Goal: Task Accomplishment & Management: Use online tool/utility

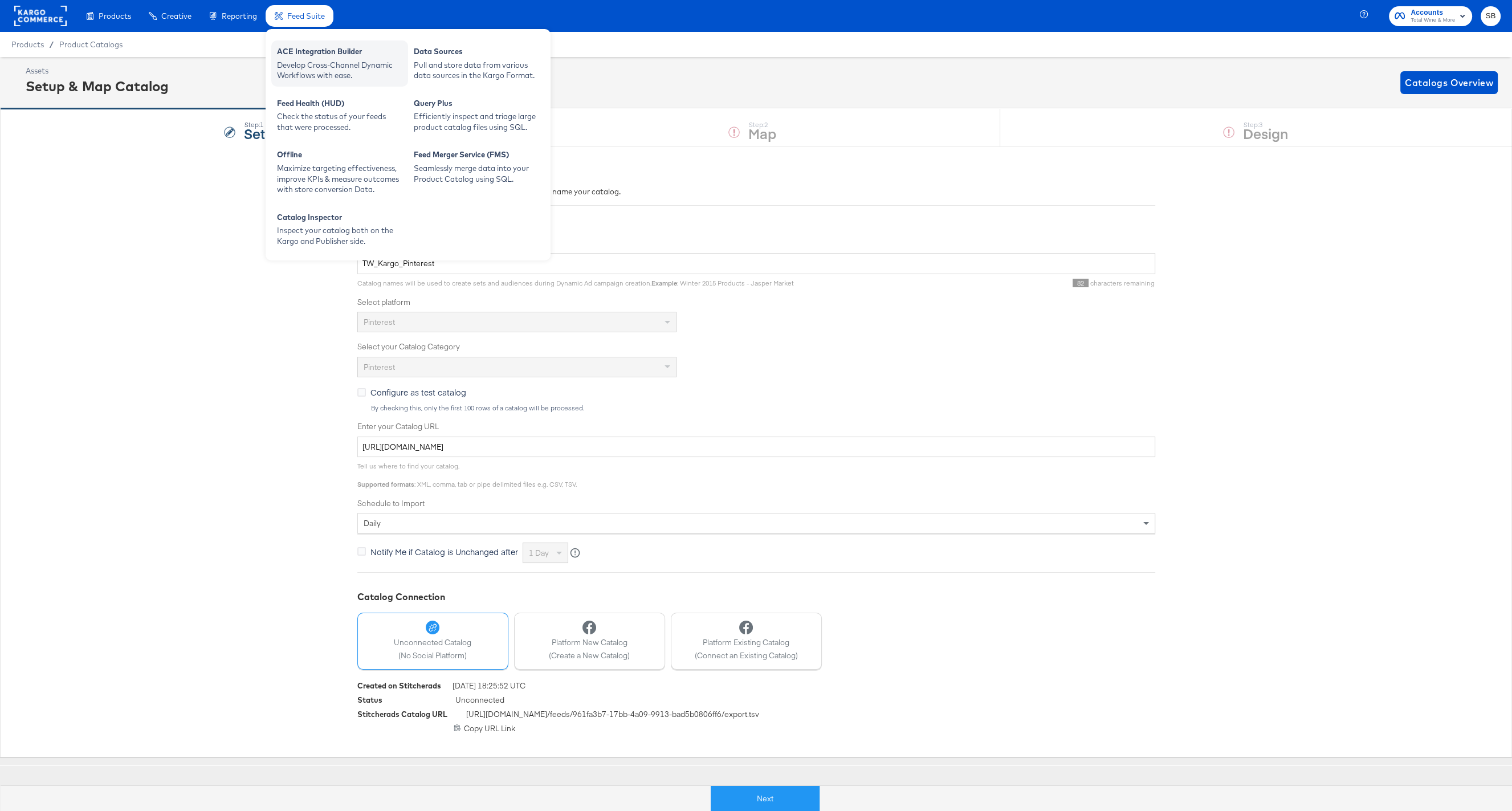
click at [333, 60] on div "Develop Cross-Channel Dynamic Workflows with ease." at bounding box center [340, 70] width 125 height 21
click at [484, 171] on div "Seamlessly merge data into your Product Catalog using SQL." at bounding box center [476, 173] width 125 height 21
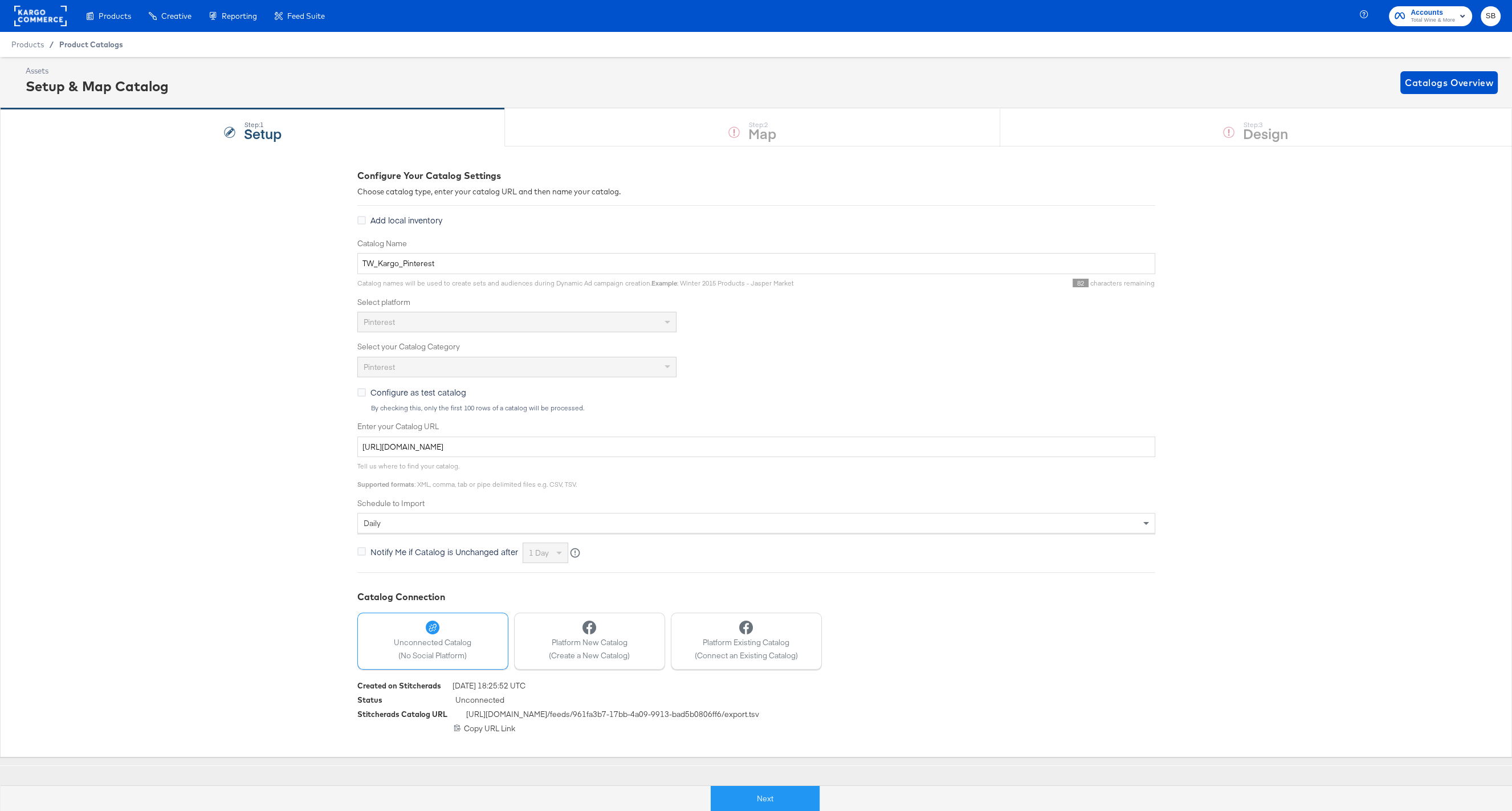
click at [65, 42] on span "Product Catalogs" at bounding box center [91, 44] width 64 height 9
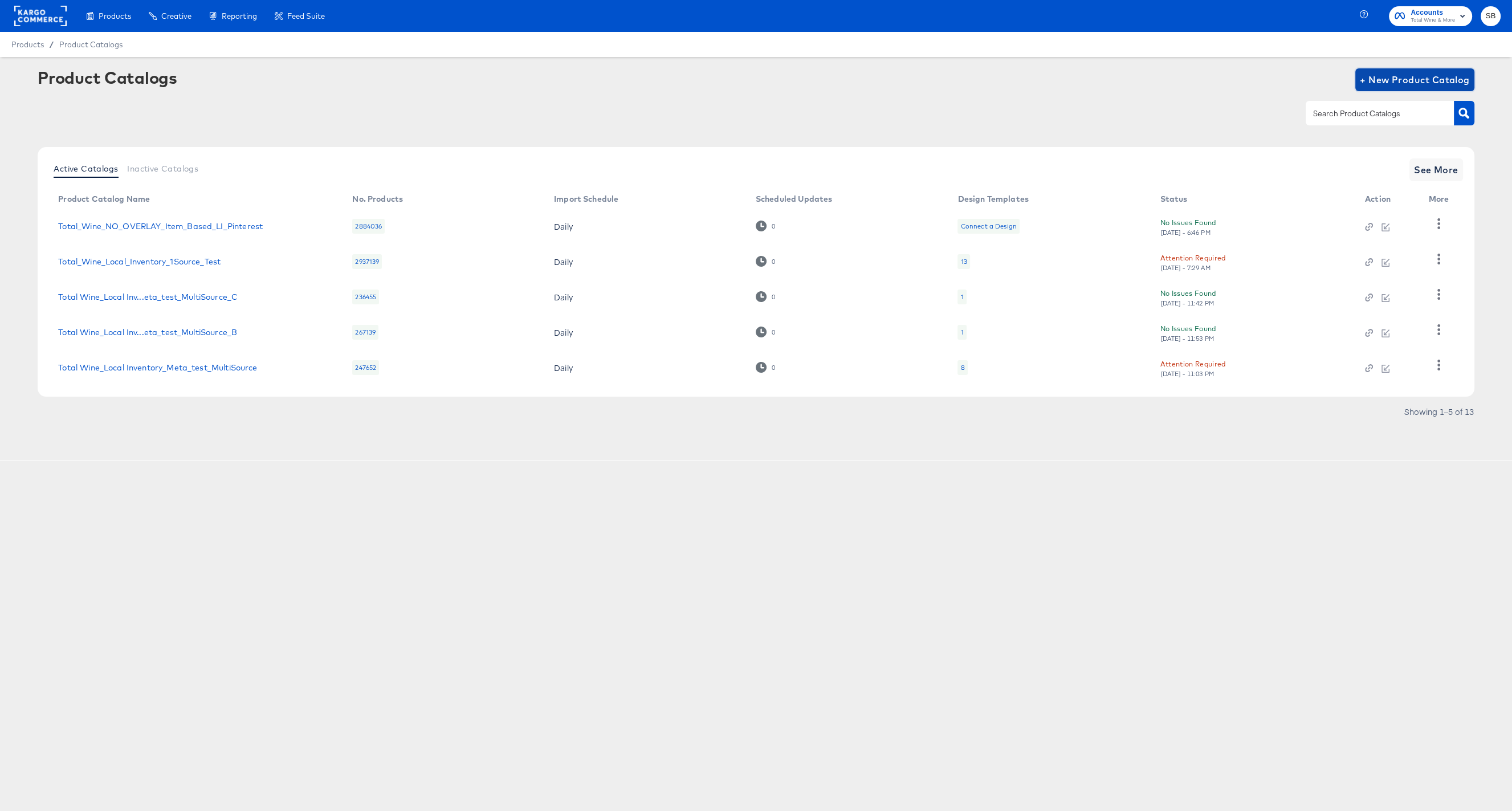
click at [1371, 81] on span "+ New Product Catalog" at bounding box center [1415, 80] width 110 height 16
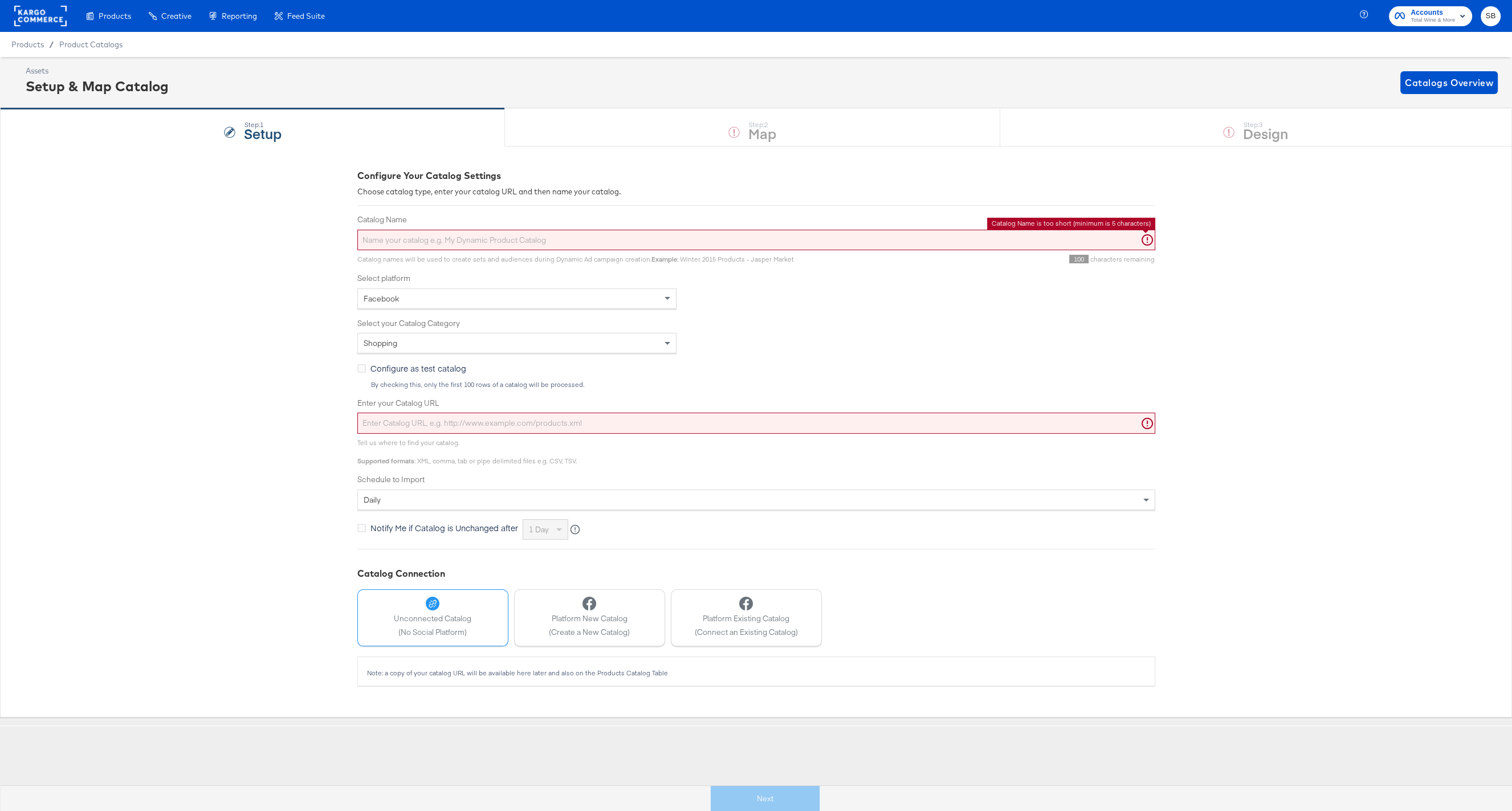
click at [411, 244] on input "Catalog Name" at bounding box center [756, 240] width 798 height 21
paste input "Total_Wine_NO_OVERLAY_Item_Based_LI_Pinterest"
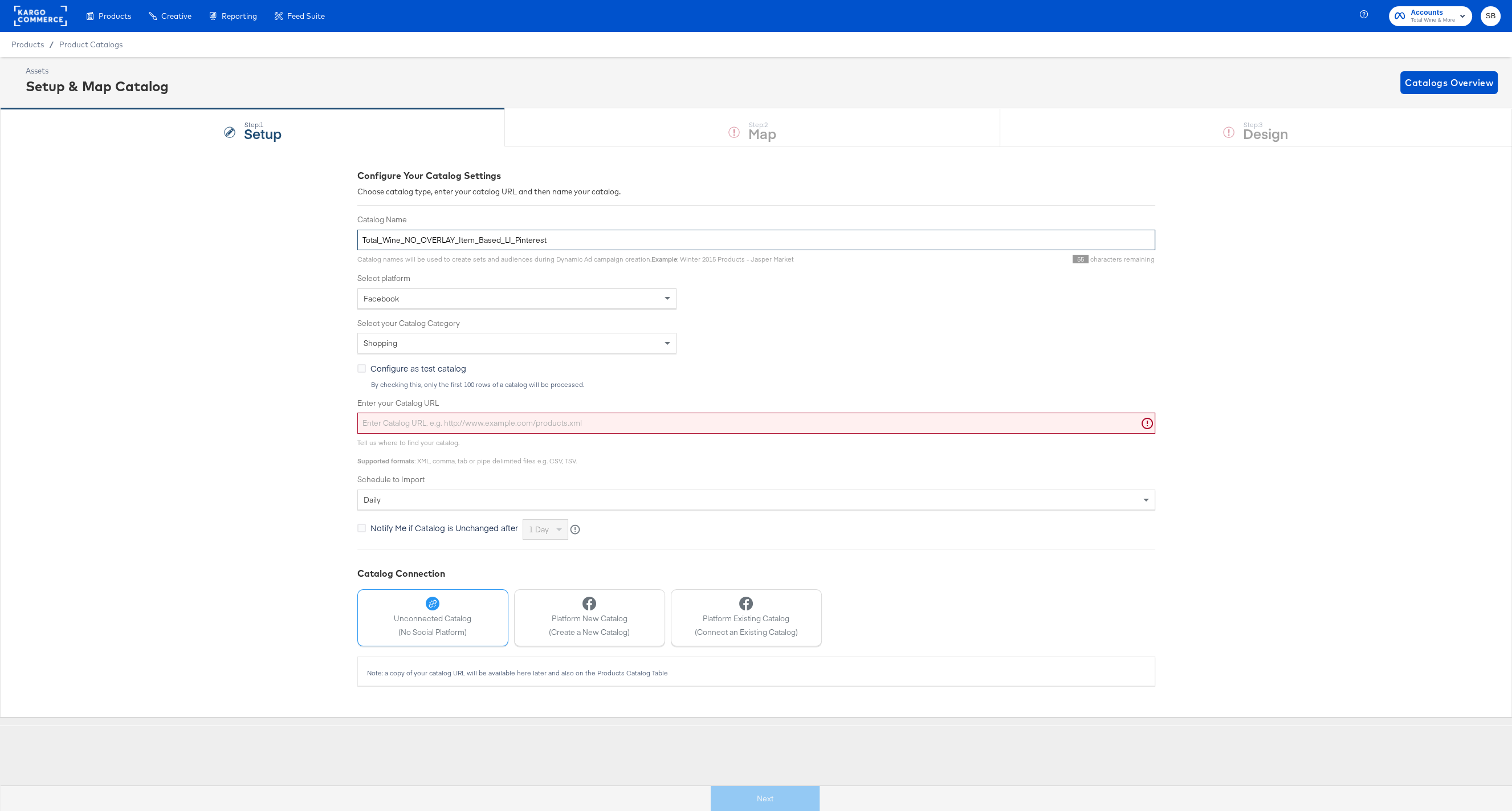
type input "Total_Wine_NO_OVERLAY_Item_Based_LI_Pinterest"
click at [157, 275] on div "Configure Your Catalog Settings Choose catalog type, enter your catalog URL and…" at bounding box center [756, 432] width 1512 height 571
click at [382, 294] on span "Facebook" at bounding box center [381, 299] width 35 height 10
click at [412, 345] on div "Select type of catalog" at bounding box center [516, 343] width 318 height 19
click at [277, 371] on div "Configure Your Catalog Settings Choose catalog type, enter your catalog URL and…" at bounding box center [756, 432] width 1512 height 571
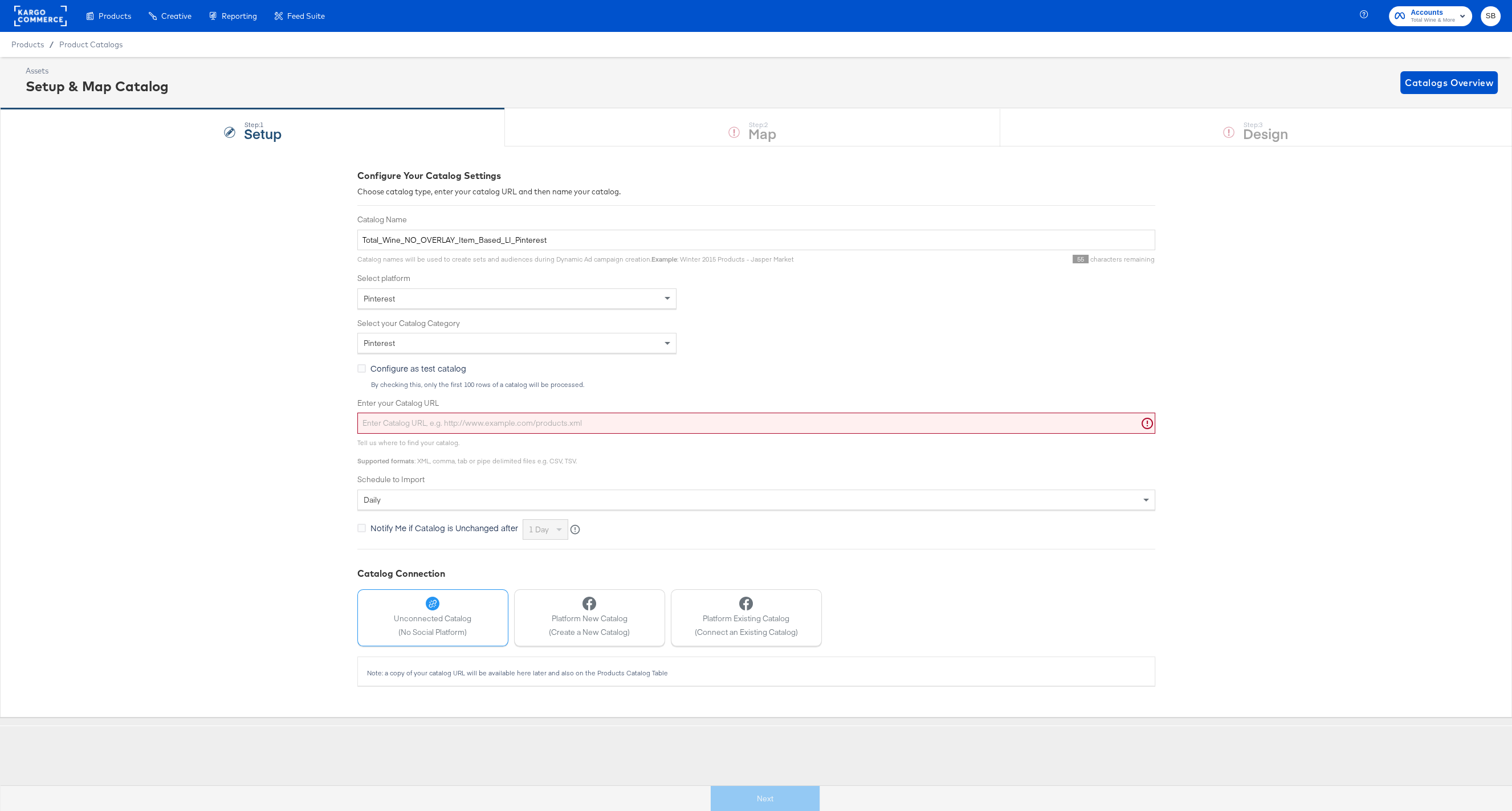
click at [418, 428] on input "Enter your Catalog URL" at bounding box center [756, 423] width 798 height 21
click at [208, 407] on div "Configure Your Catalog Settings Choose catalog type, enter your catalog URL and…" at bounding box center [756, 432] width 1512 height 571
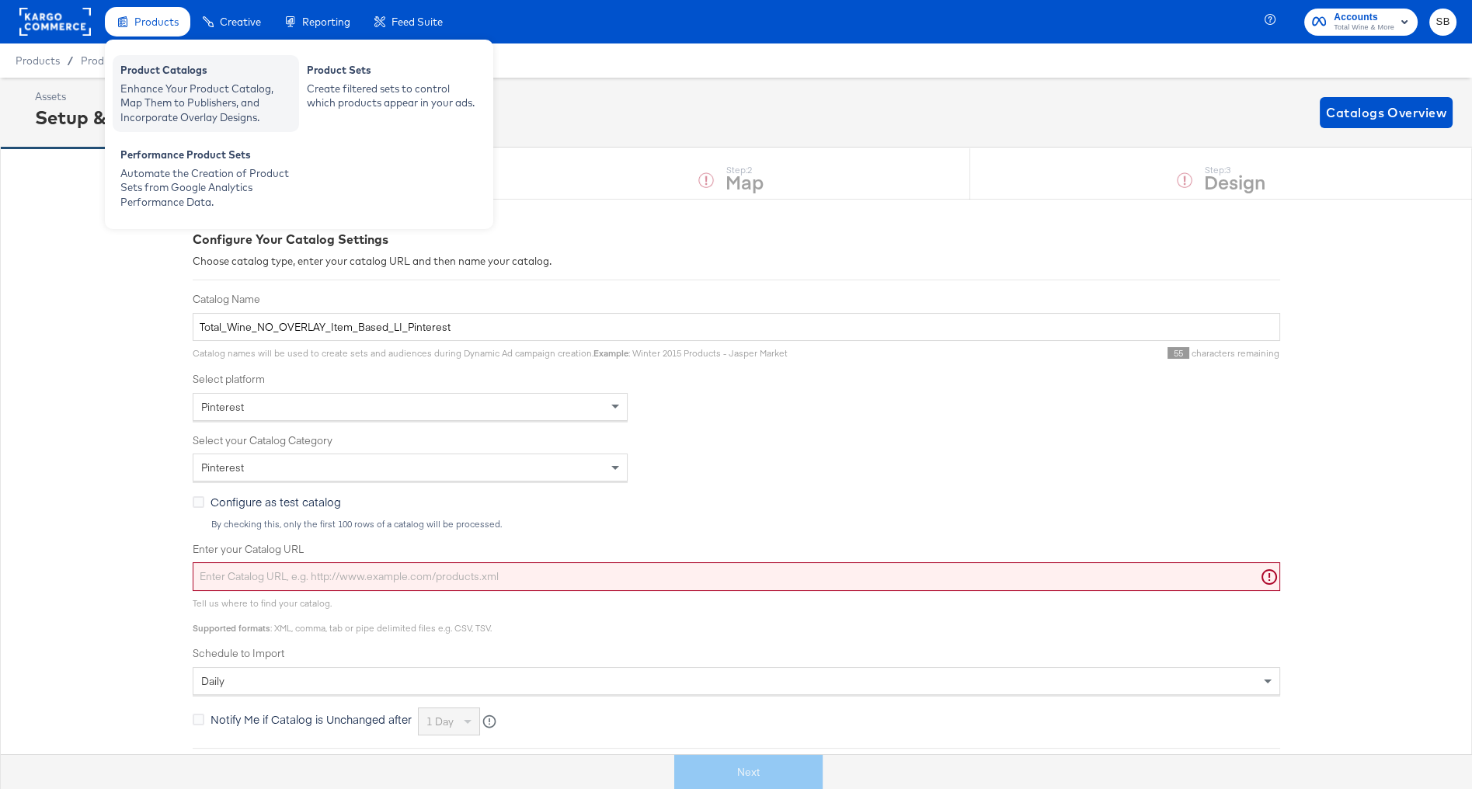
click at [186, 89] on div "Enhance Your Product Catalog, Map Them to Publishers, and Incorporate Overlay D…" at bounding box center [205, 104] width 171 height 44
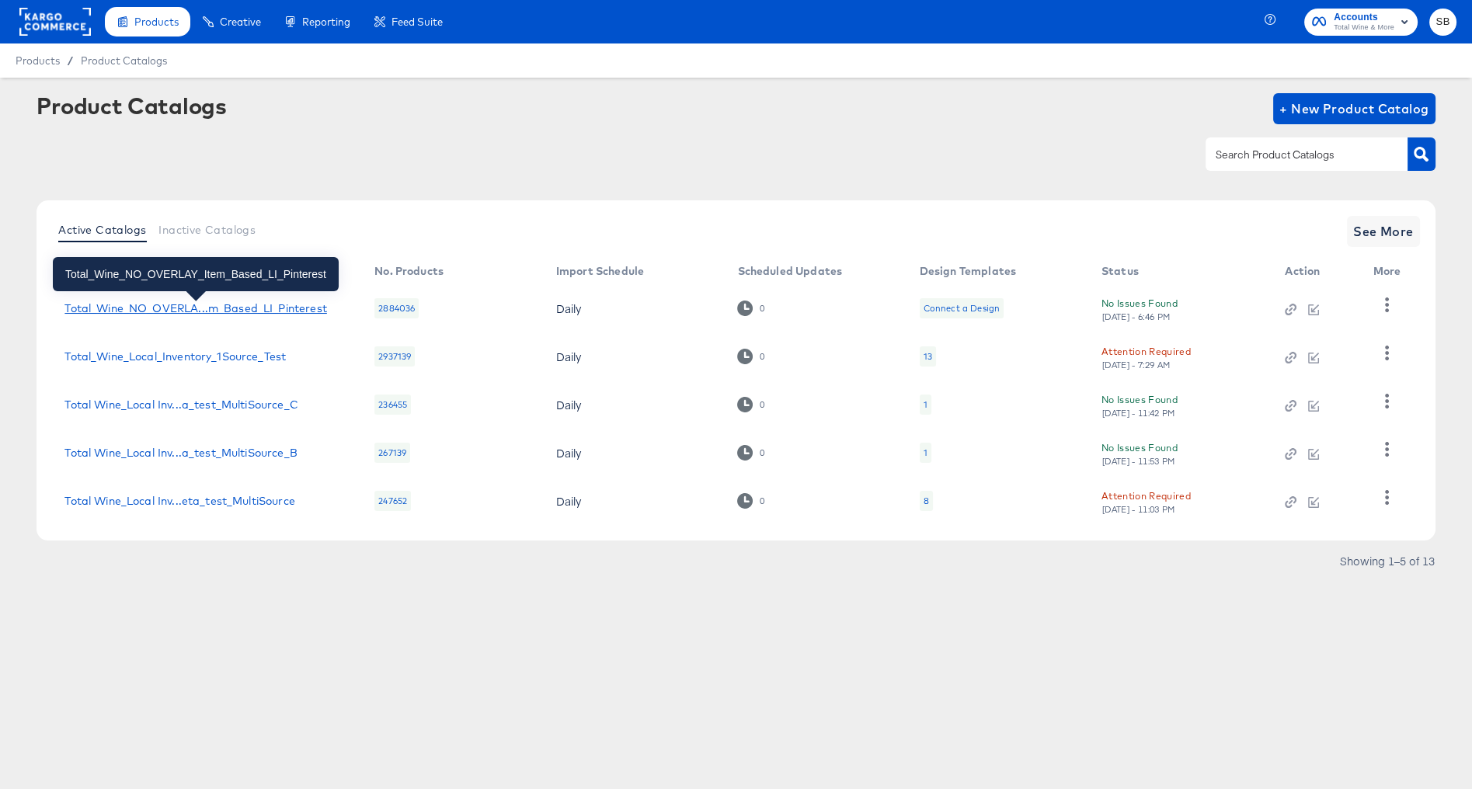
click at [297, 309] on div "Total_Wine_NO_OVERLA...m_Based_LI_Pinterest" at bounding box center [195, 308] width 262 height 12
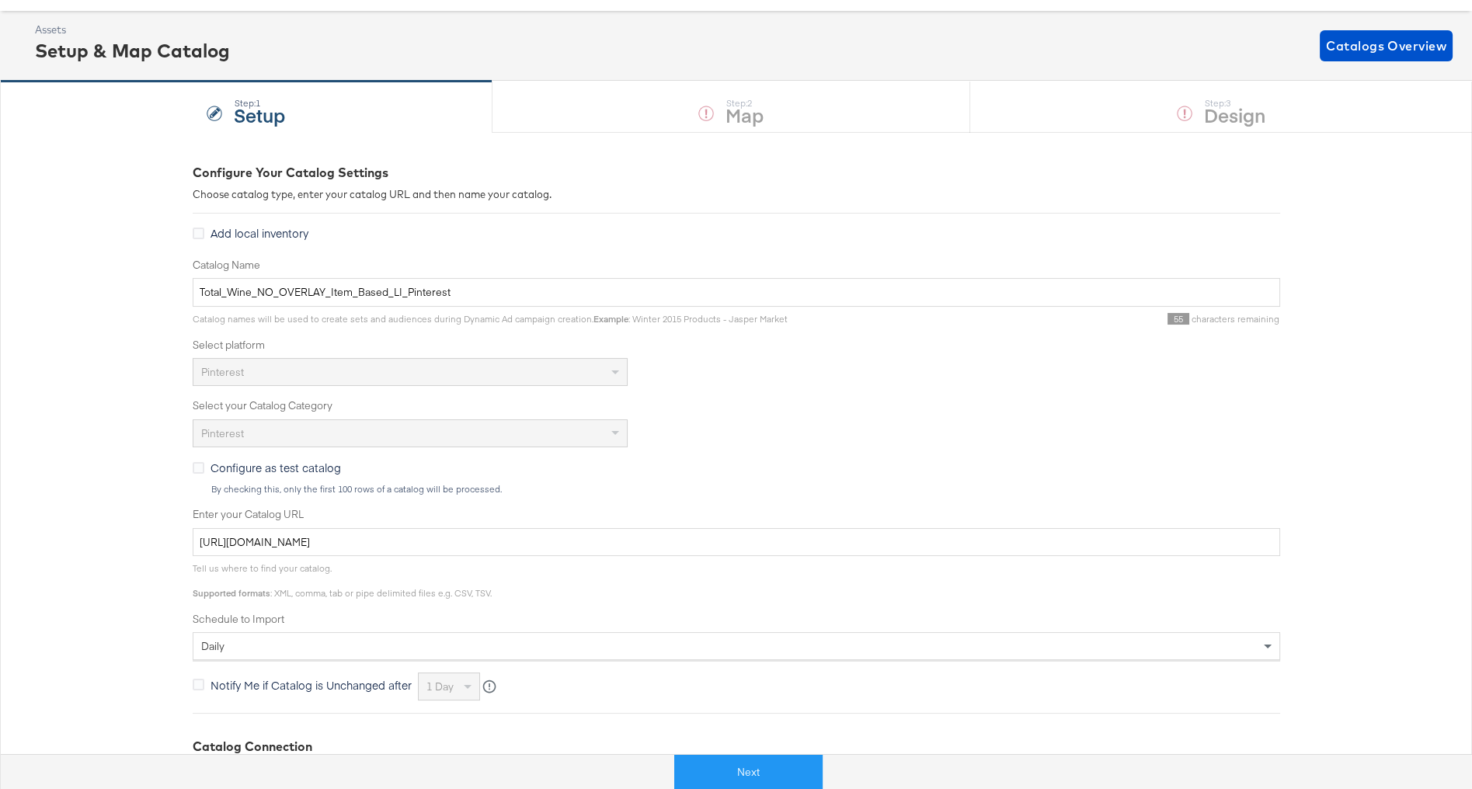
scroll to position [34, 0]
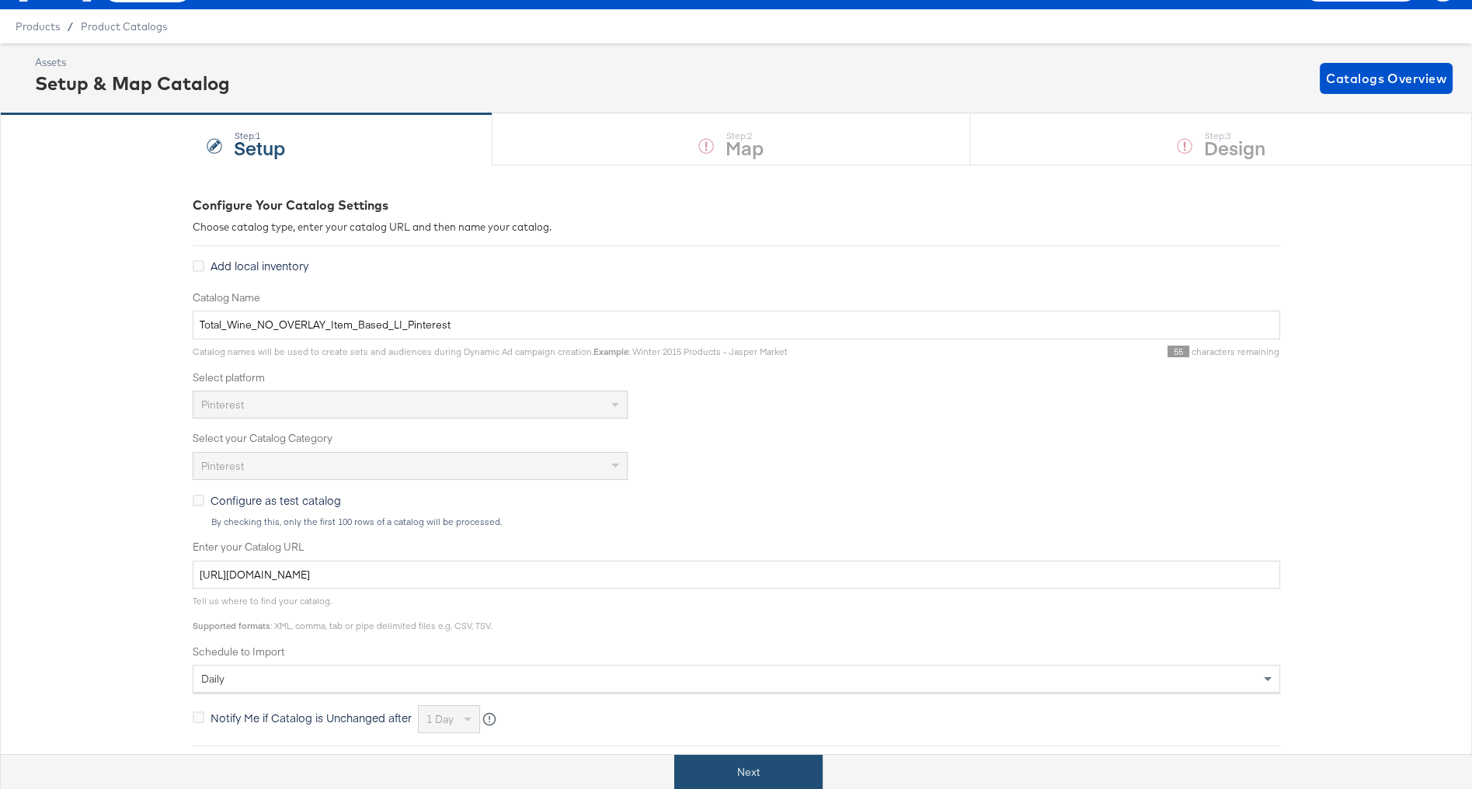
click at [705, 763] on button "Next" at bounding box center [748, 772] width 148 height 35
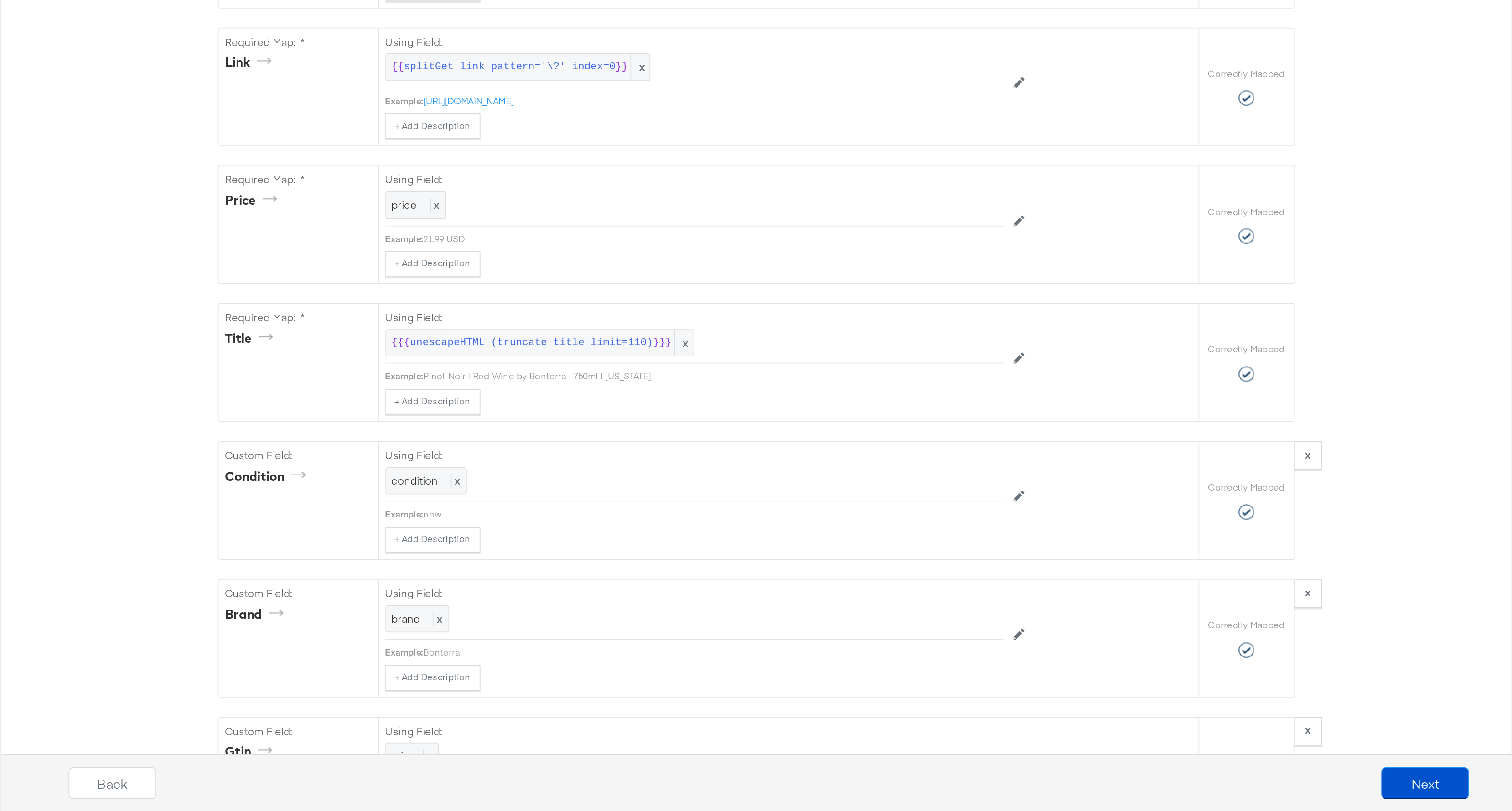
scroll to position [0, 0]
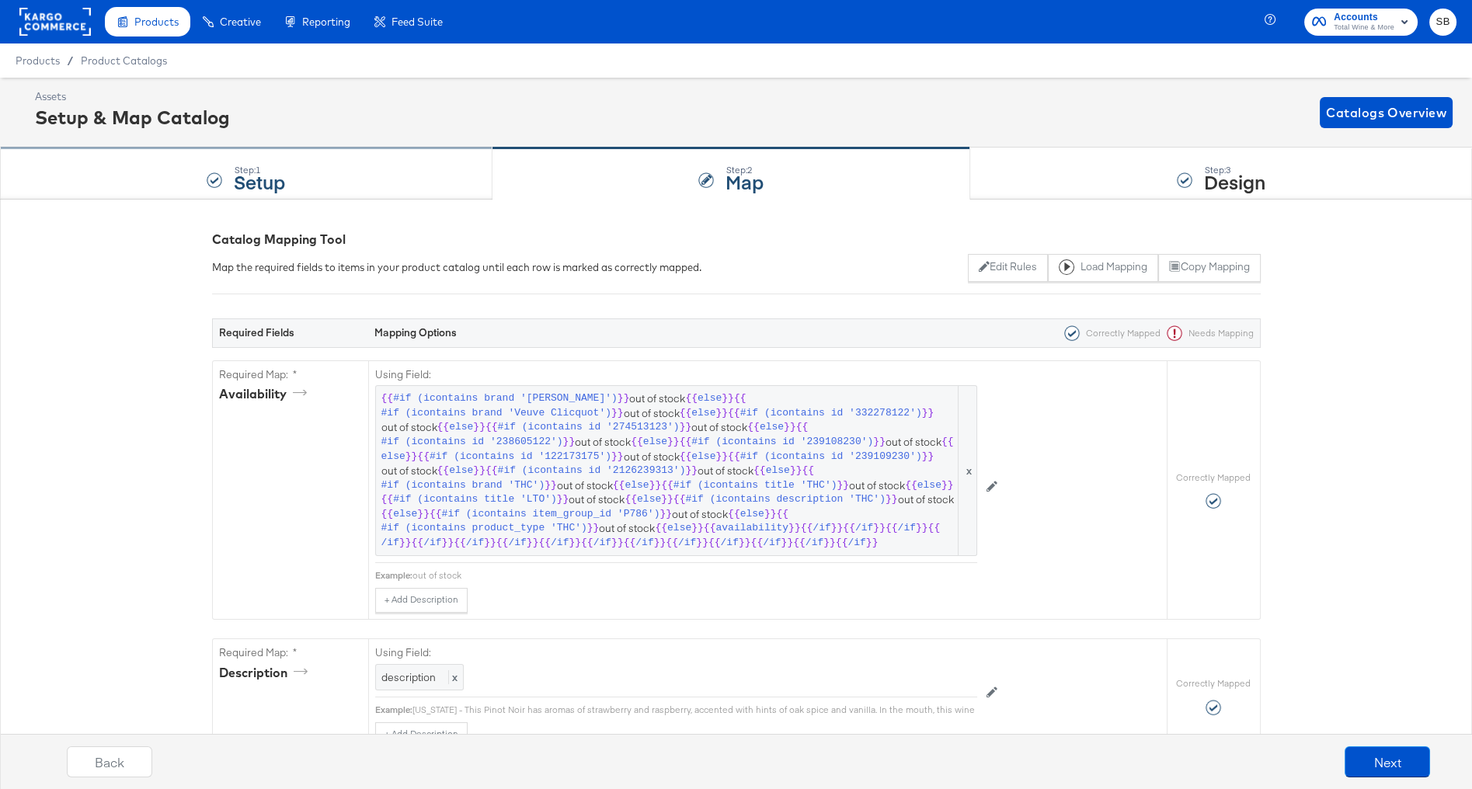
click at [374, 179] on div "Step: 1 Setup" at bounding box center [246, 173] width 493 height 51
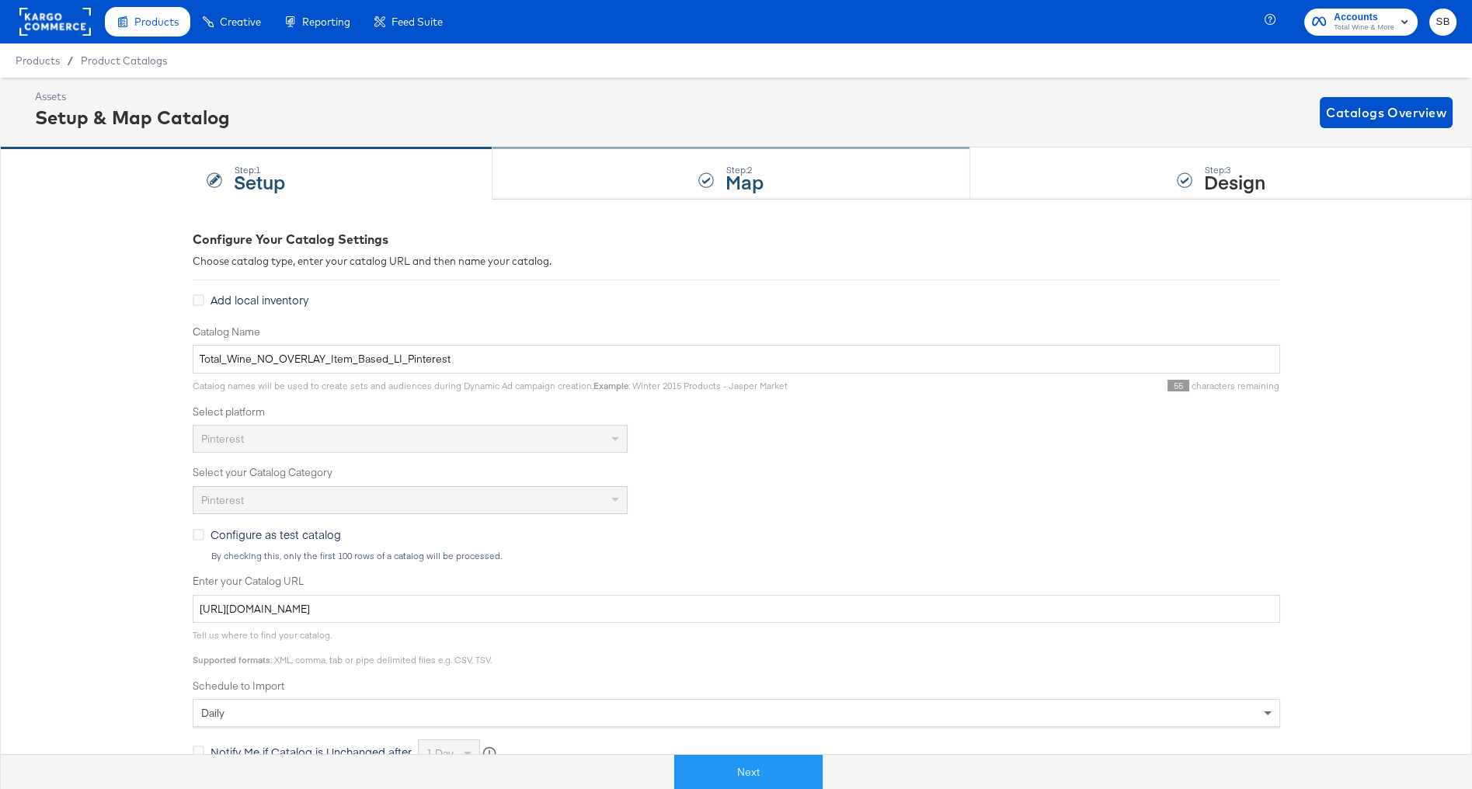
click at [672, 187] on div "Step: 2 Map" at bounding box center [732, 173] width 479 height 51
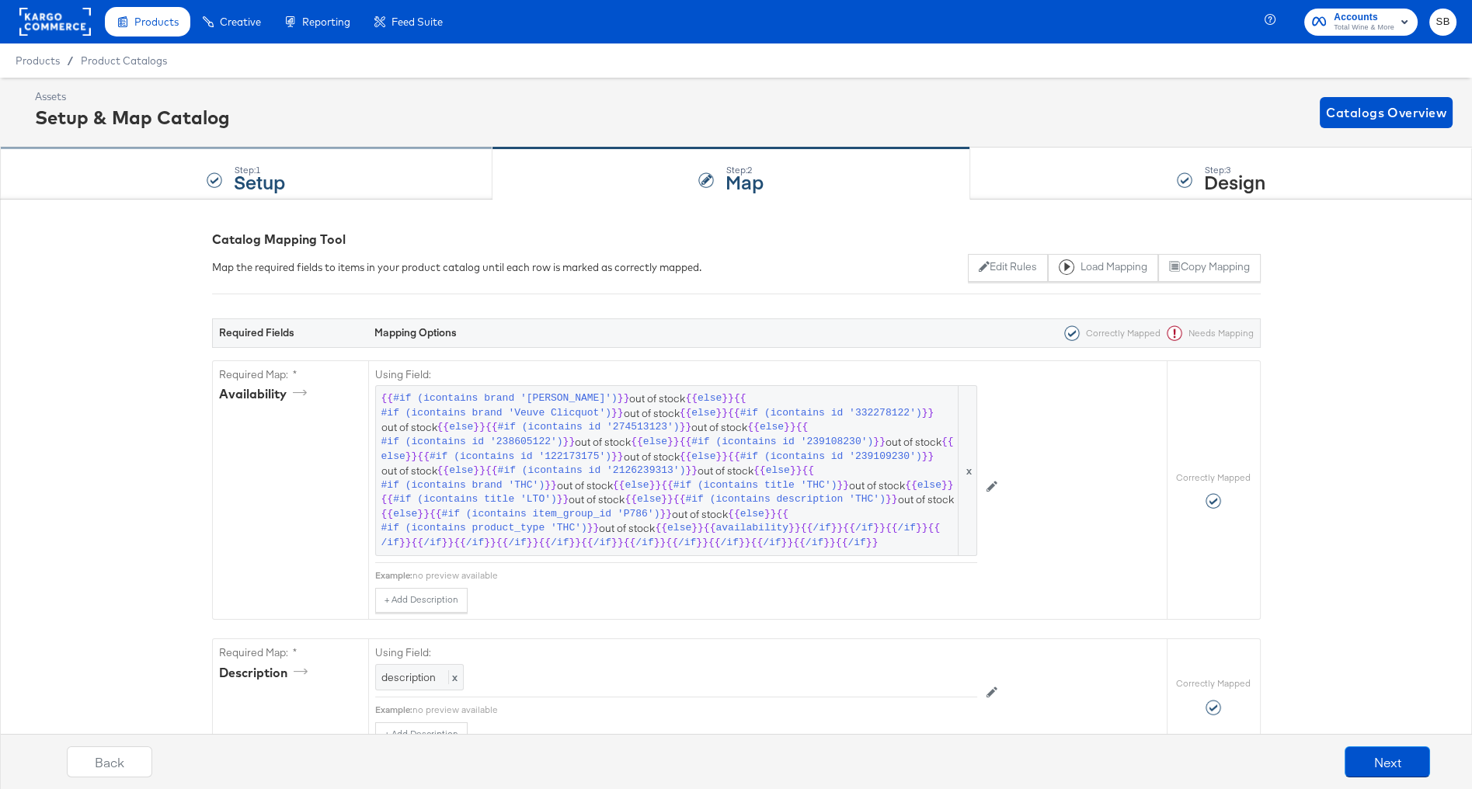
click at [435, 185] on div "Step: 1 Setup" at bounding box center [246, 173] width 493 height 51
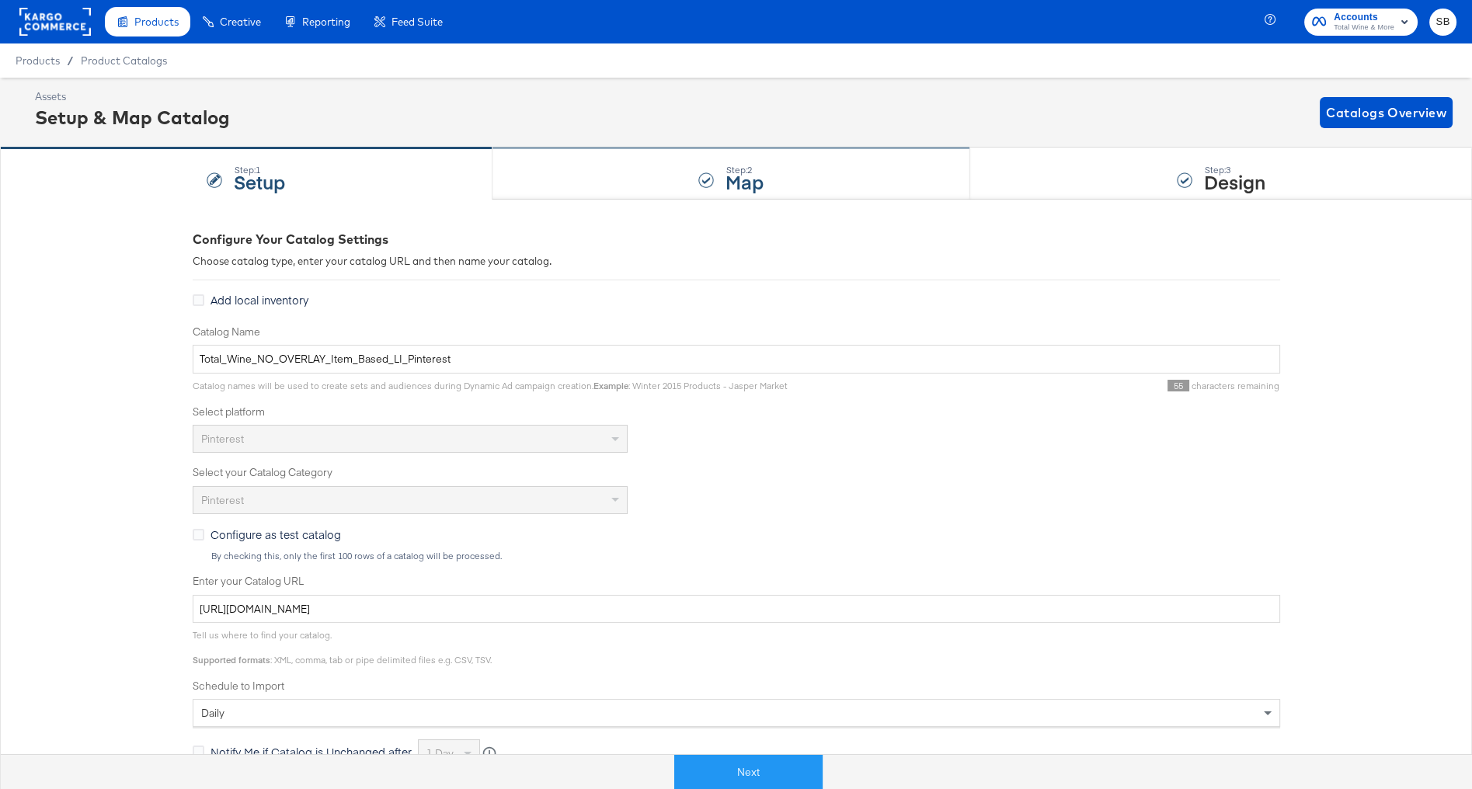
click at [683, 176] on div "Step: 2 Map" at bounding box center [732, 173] width 479 height 51
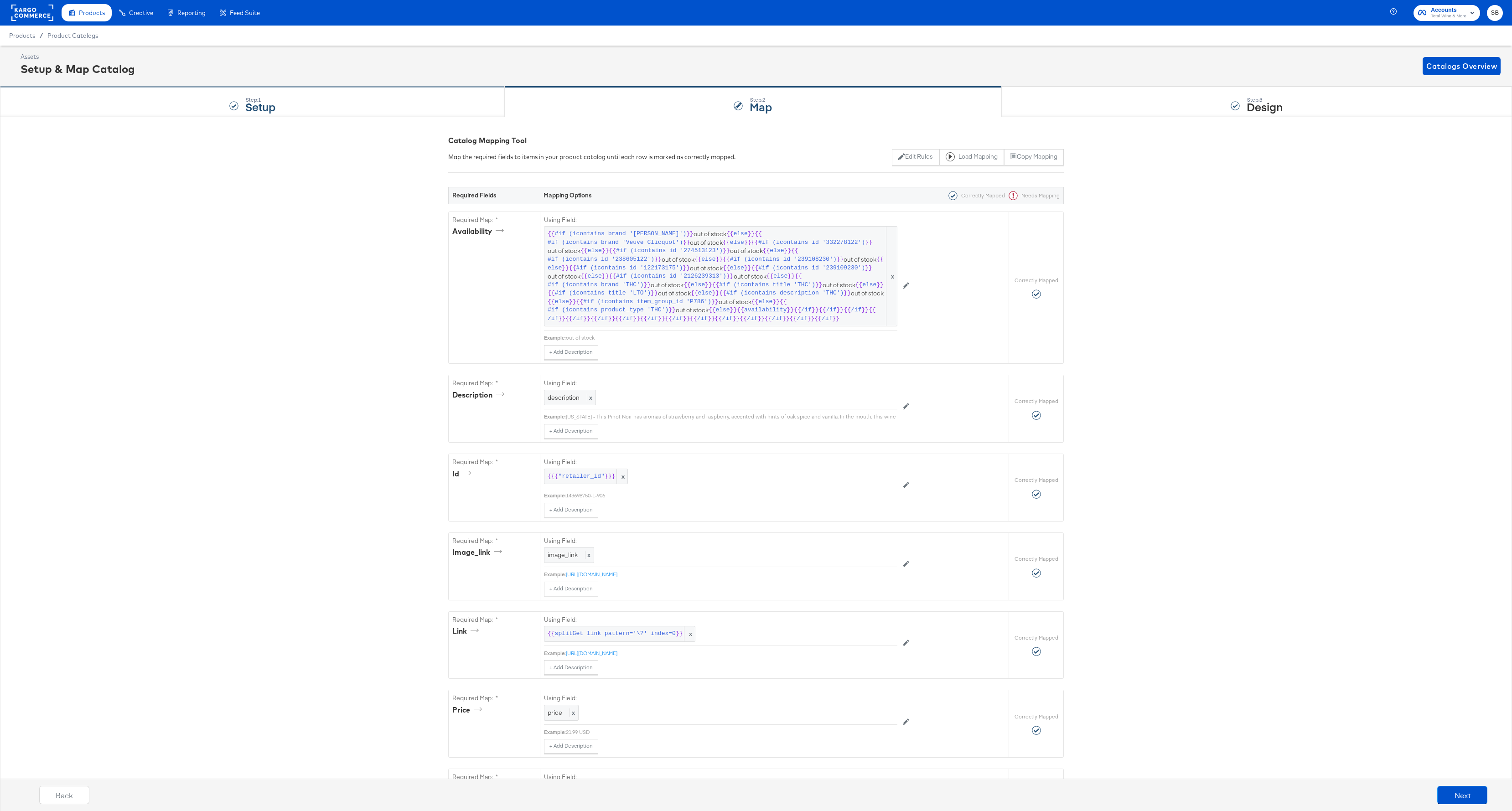
click at [249, 103] on strong "Setup" at bounding box center [260, 107] width 30 height 15
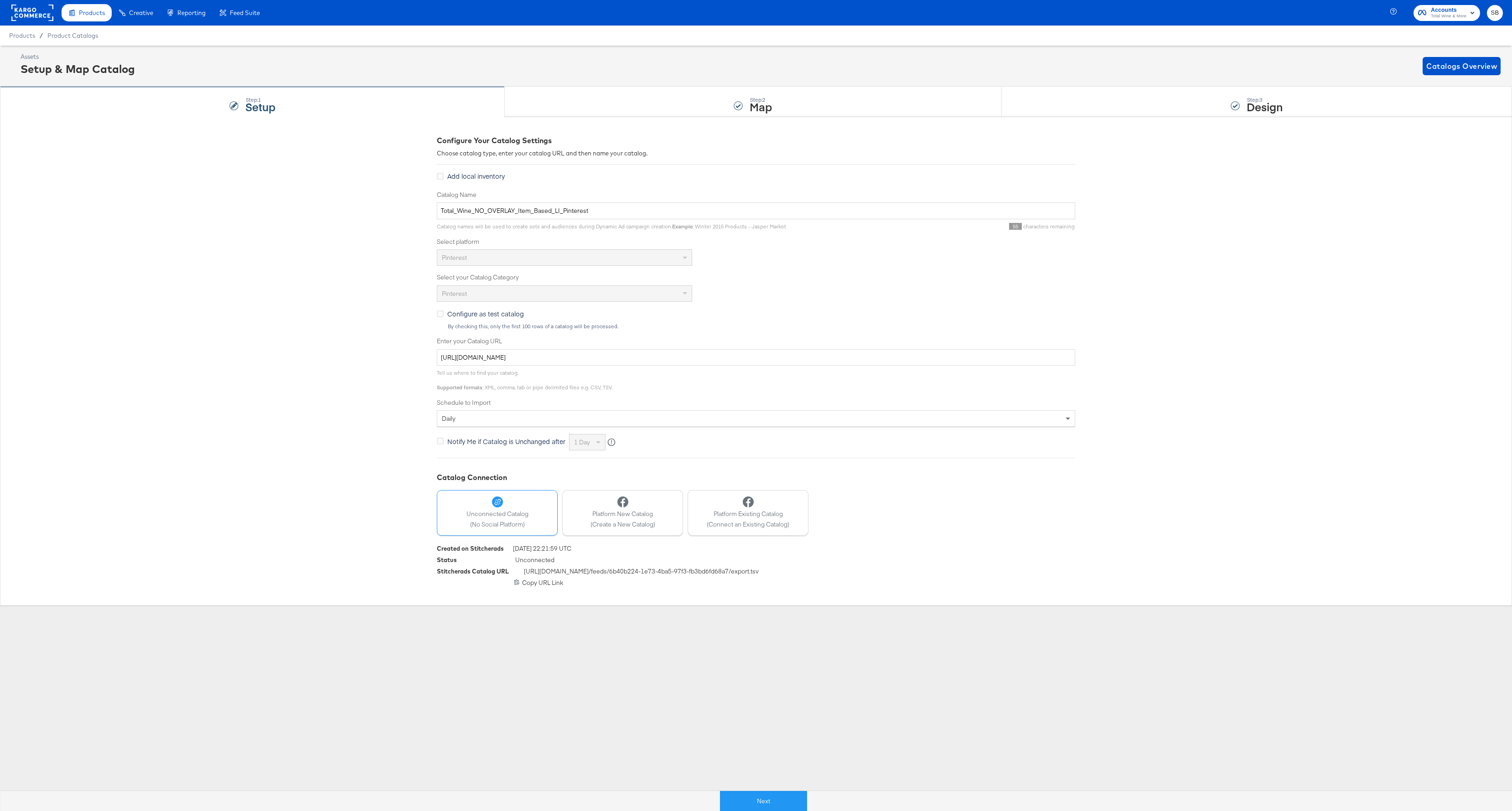
drag, startPoint x: 115, startPoint y: 109, endPoint x: 110, endPoint y: 100, distance: 10.3
click at [115, 109] on div "Step: 1 Setup" at bounding box center [252, 102] width 505 height 30
click at [65, 35] on span "Product Catalogs" at bounding box center [73, 35] width 51 height 7
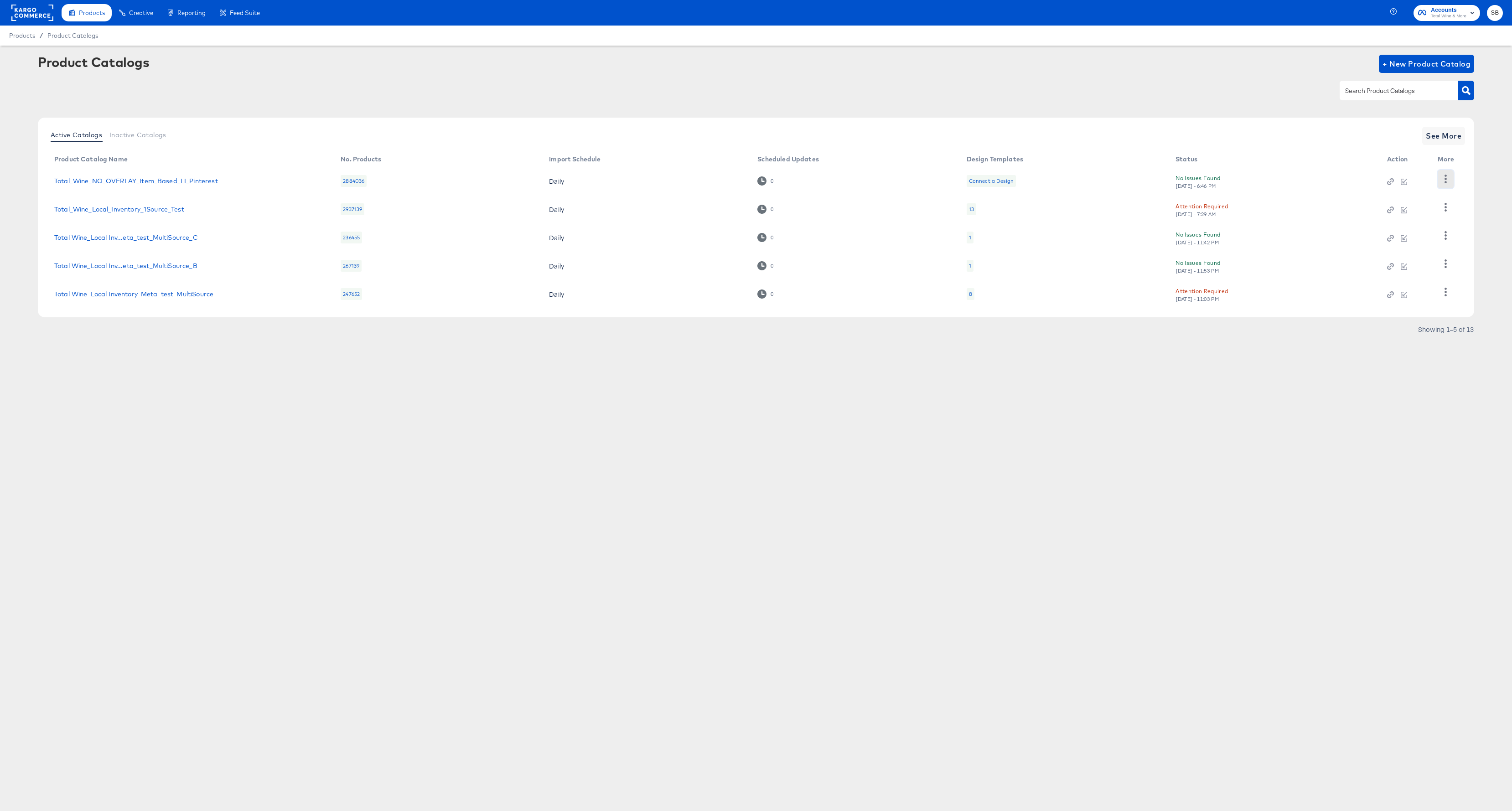
click at [1209, 176] on icon "button" at bounding box center [1446, 179] width 9 height 9
click at [1141, 83] on div at bounding box center [755, 90] width 1436 height 21
click at [1209, 91] on input "text" at bounding box center [1392, 91] width 97 height 11
type input "pin"
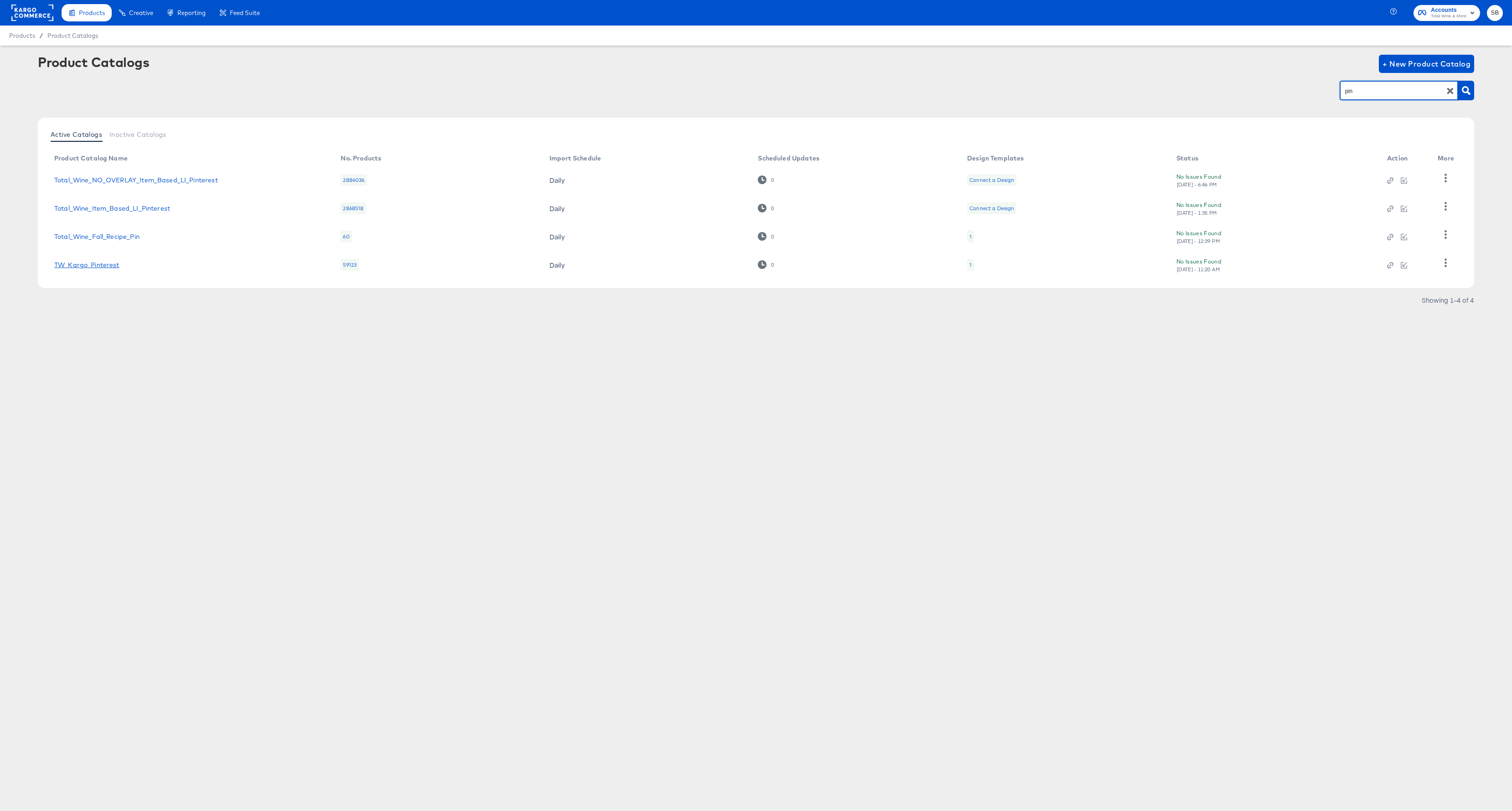
click at [75, 266] on link "TW_Kargo_Pinterest" at bounding box center [86, 265] width 65 height 7
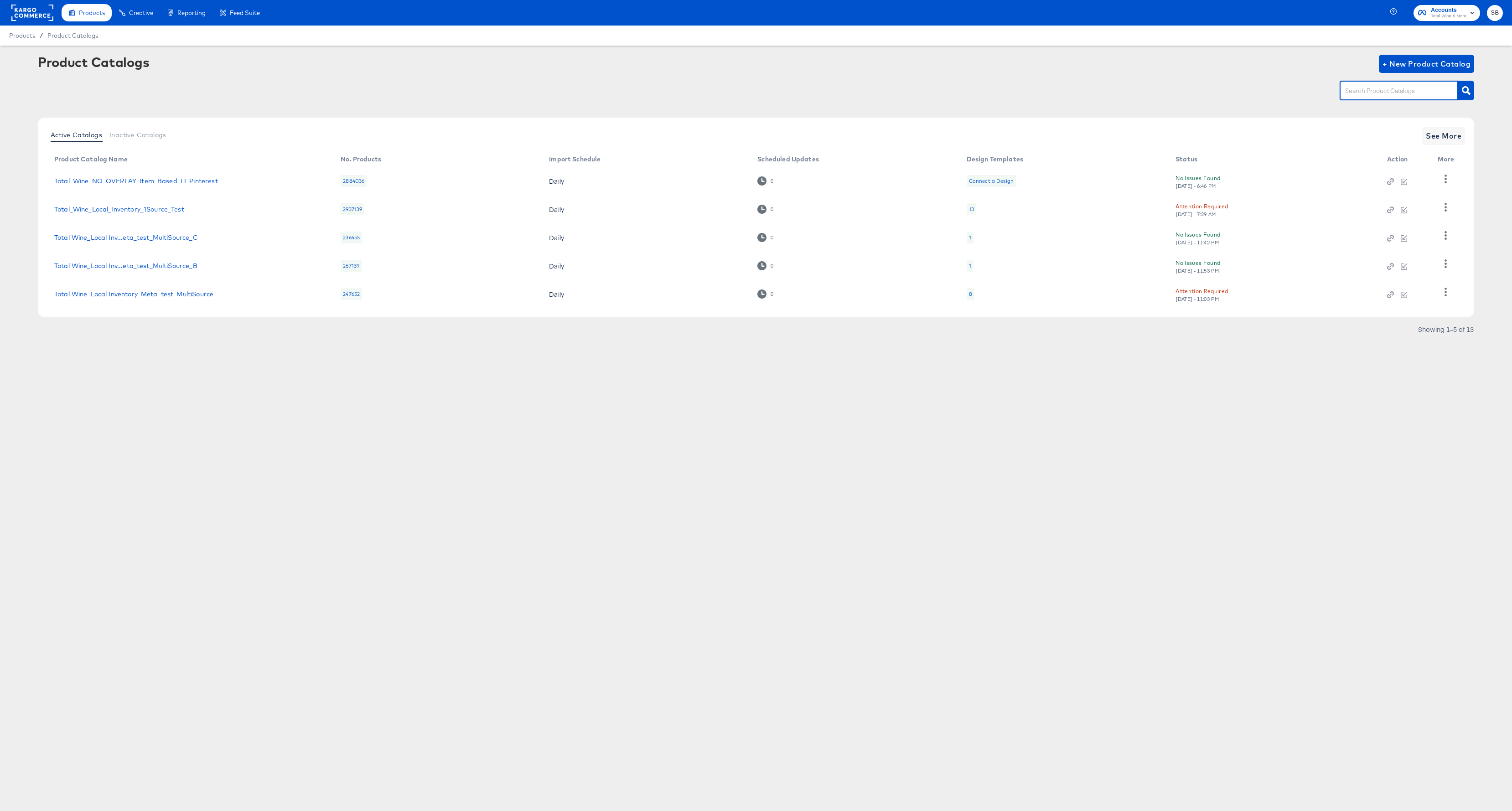
click at [1209, 89] on input "text" at bounding box center [1392, 91] width 97 height 11
type input "pin"
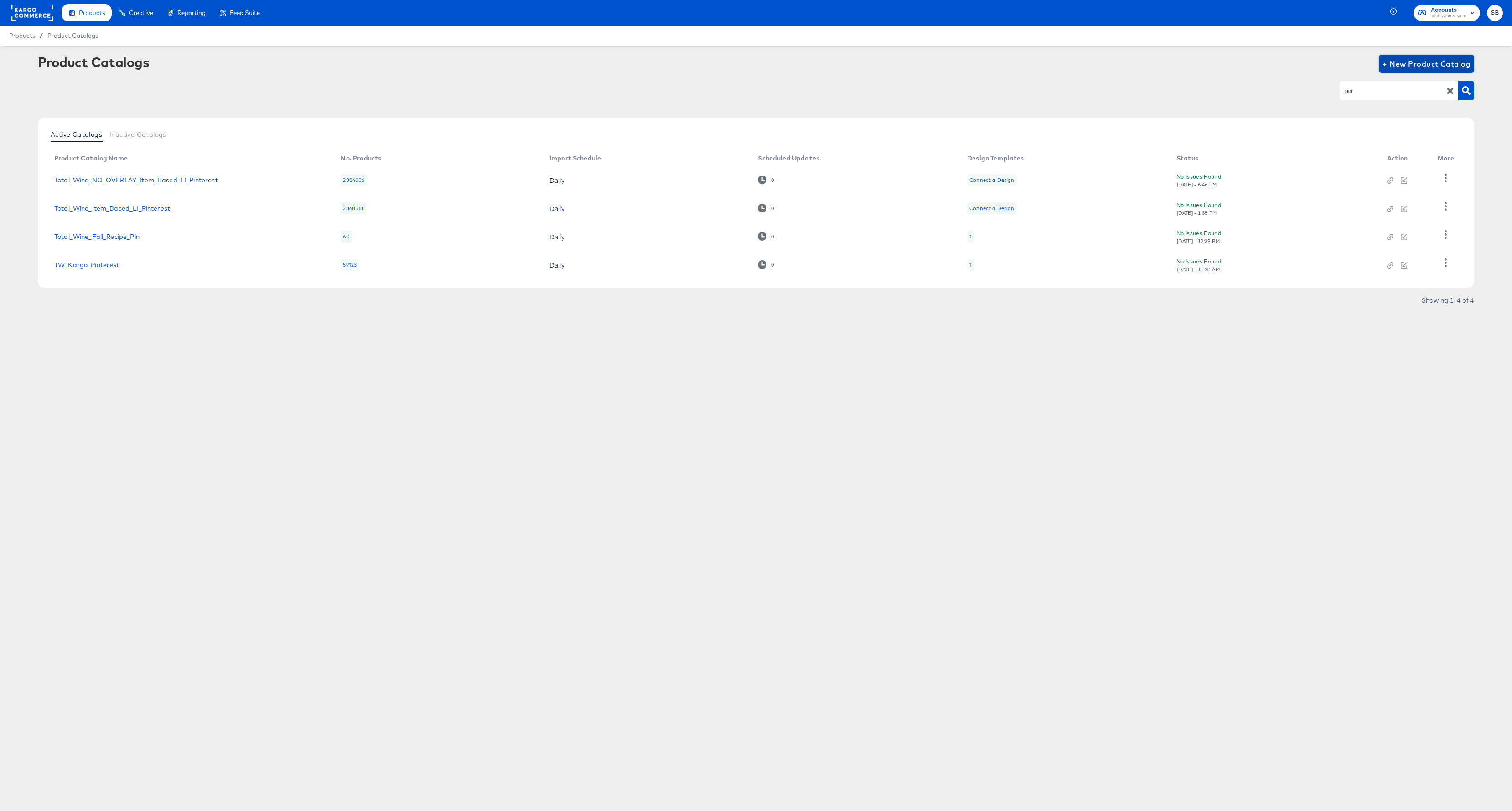
click at [1209, 60] on span "+ New Product Catalog" at bounding box center [1426, 64] width 88 height 13
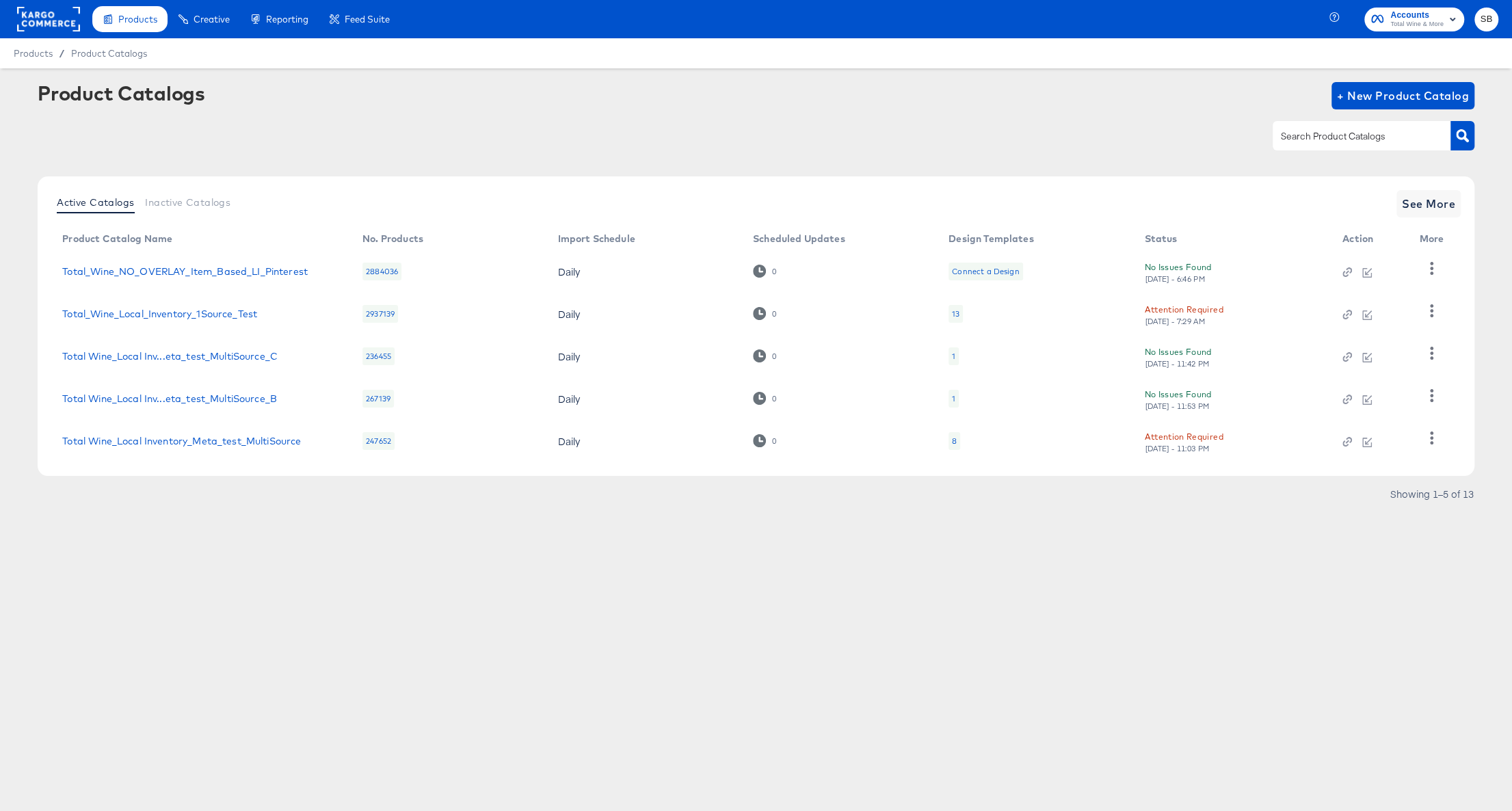
click at [371, 607] on div "Products Products Product Catalogs Enhance Your Product Catalog, Map Them to Pu…" at bounding box center [756, 405] width 1512 height 811
click at [1369, 100] on span "+ New Product Catalog" at bounding box center [1403, 96] width 132 height 19
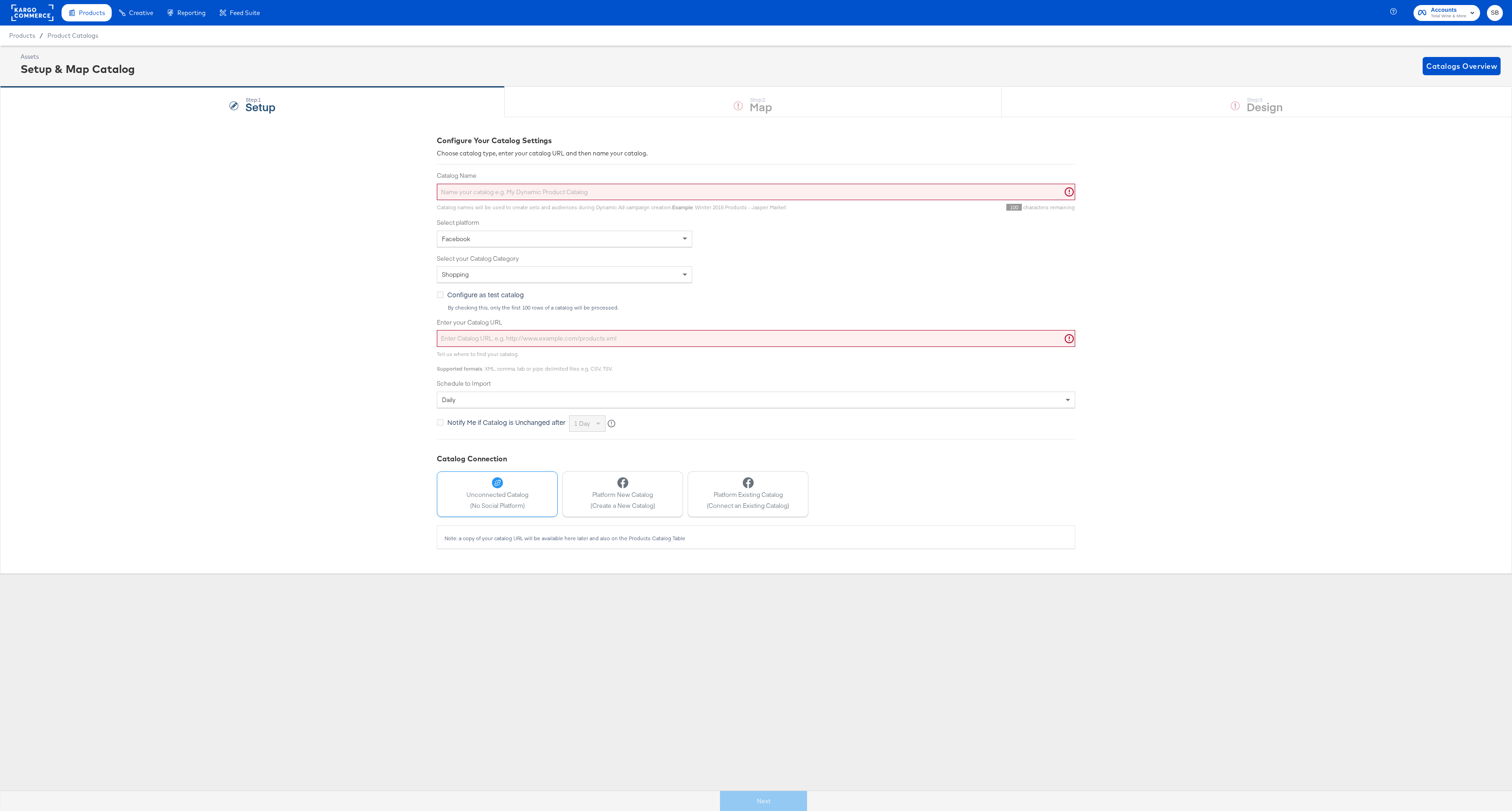
click at [508, 193] on input "Catalog Name" at bounding box center [756, 192] width 639 height 17
paste input "TW_Kargo_Pinterest"
type input "TW_Kargo_Pinterest_NO OVERLAY"
click at [246, 271] on div "Configure Your Catalog Settings Choose catalog type, enter your catalog URL and…" at bounding box center [756, 345] width 1512 height 457
click at [489, 244] on div "Facebook" at bounding box center [564, 239] width 254 height 15
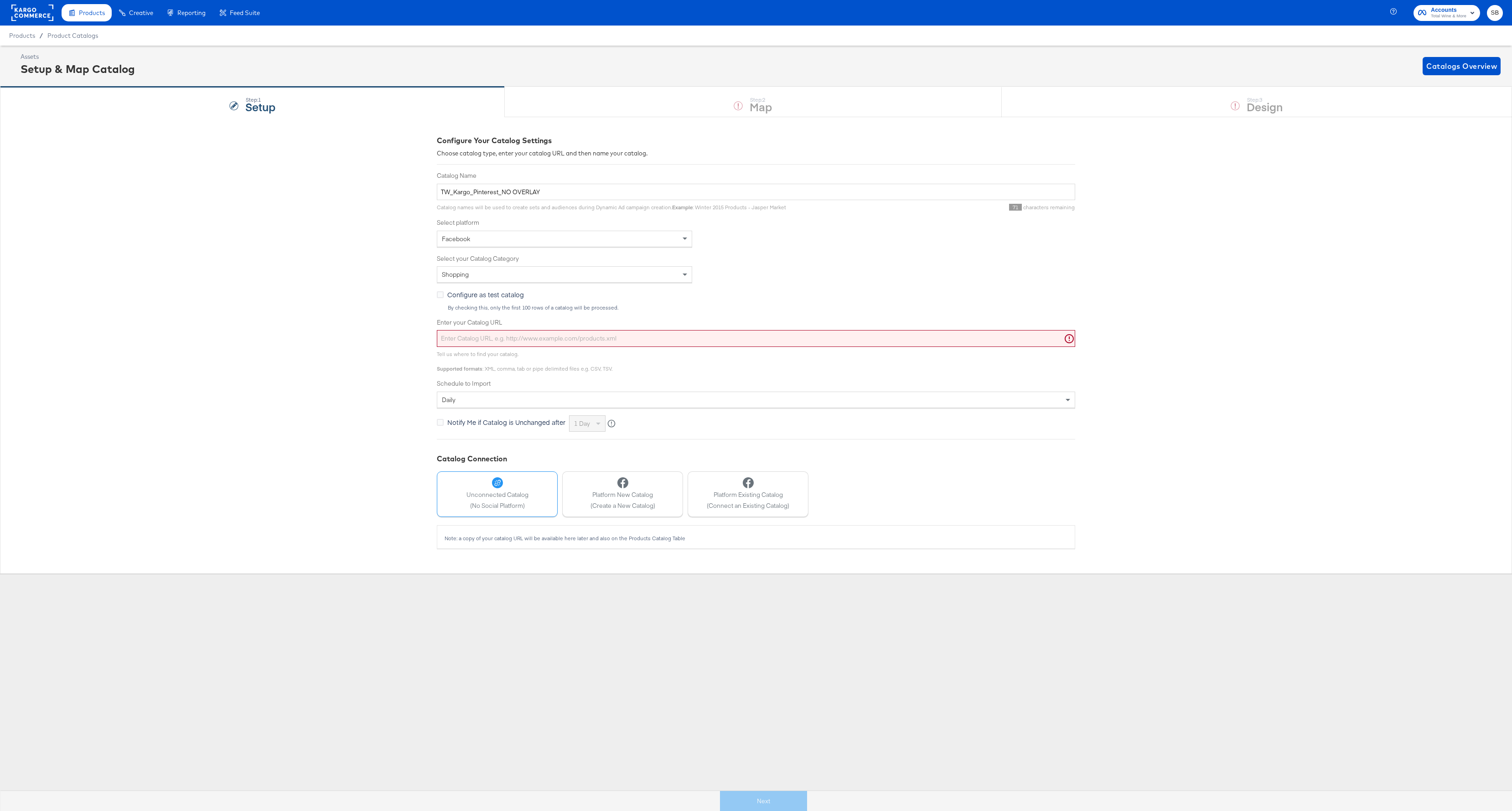
click at [489, 244] on div "Facebook" at bounding box center [564, 239] width 254 height 15
click at [456, 273] on div "Select type of catalog" at bounding box center [564, 274] width 254 height 15
click at [387, 306] on div "Configure Your Catalog Settings Choose catalog type, enter your catalog URL and…" at bounding box center [756, 345] width 1512 height 457
click at [473, 335] on input "Enter your Catalog URL" at bounding box center [756, 338] width 639 height 17
paste input "[URL][DOMAIN_NAME]"
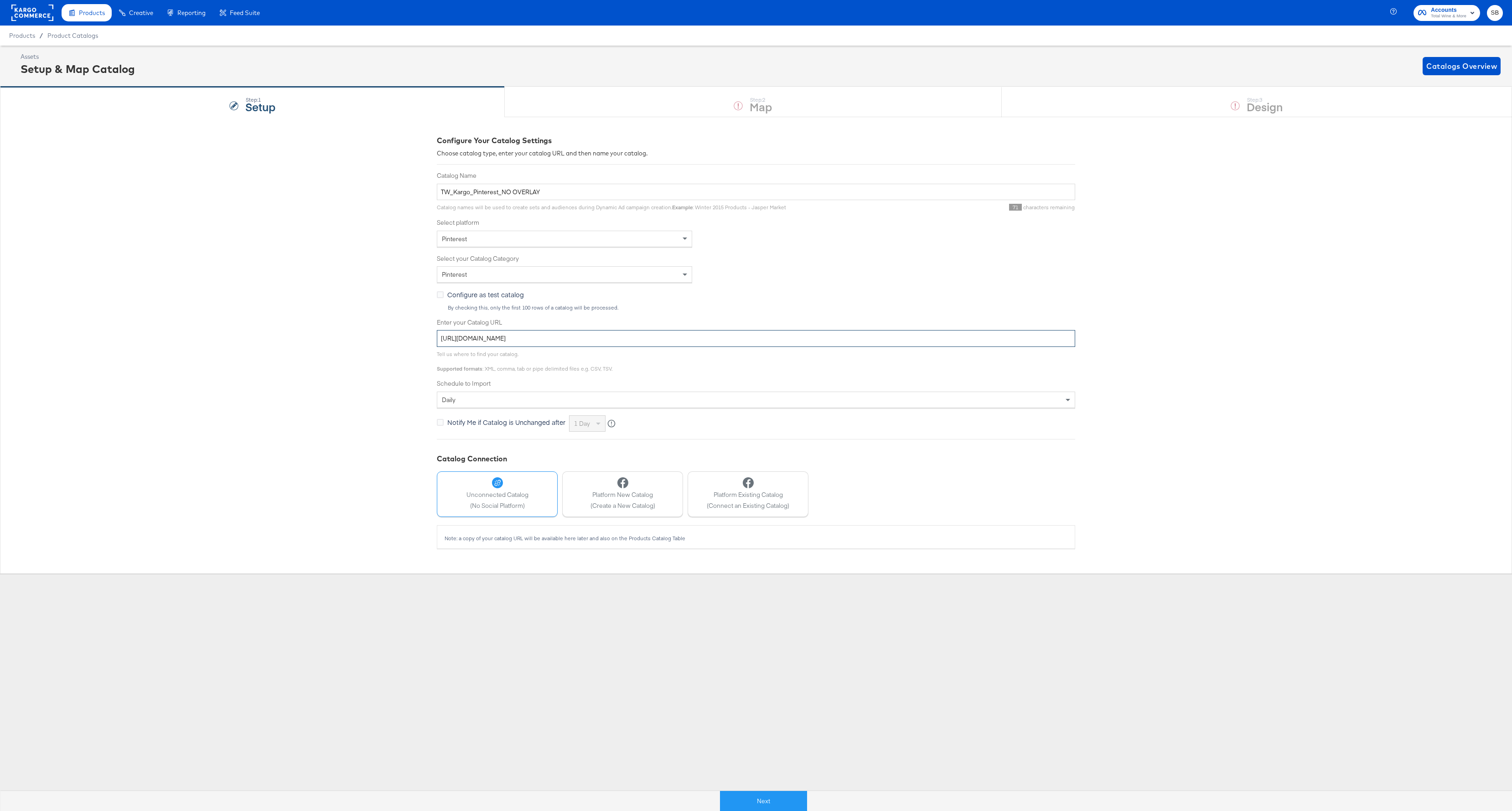
type input "[URL][DOMAIN_NAME]"
click at [310, 343] on div "Configure Your Catalog Settings Choose catalog type, enter your catalog URL and…" at bounding box center [756, 345] width 1512 height 457
click at [768, 648] on button "Next" at bounding box center [764, 801] width 87 height 21
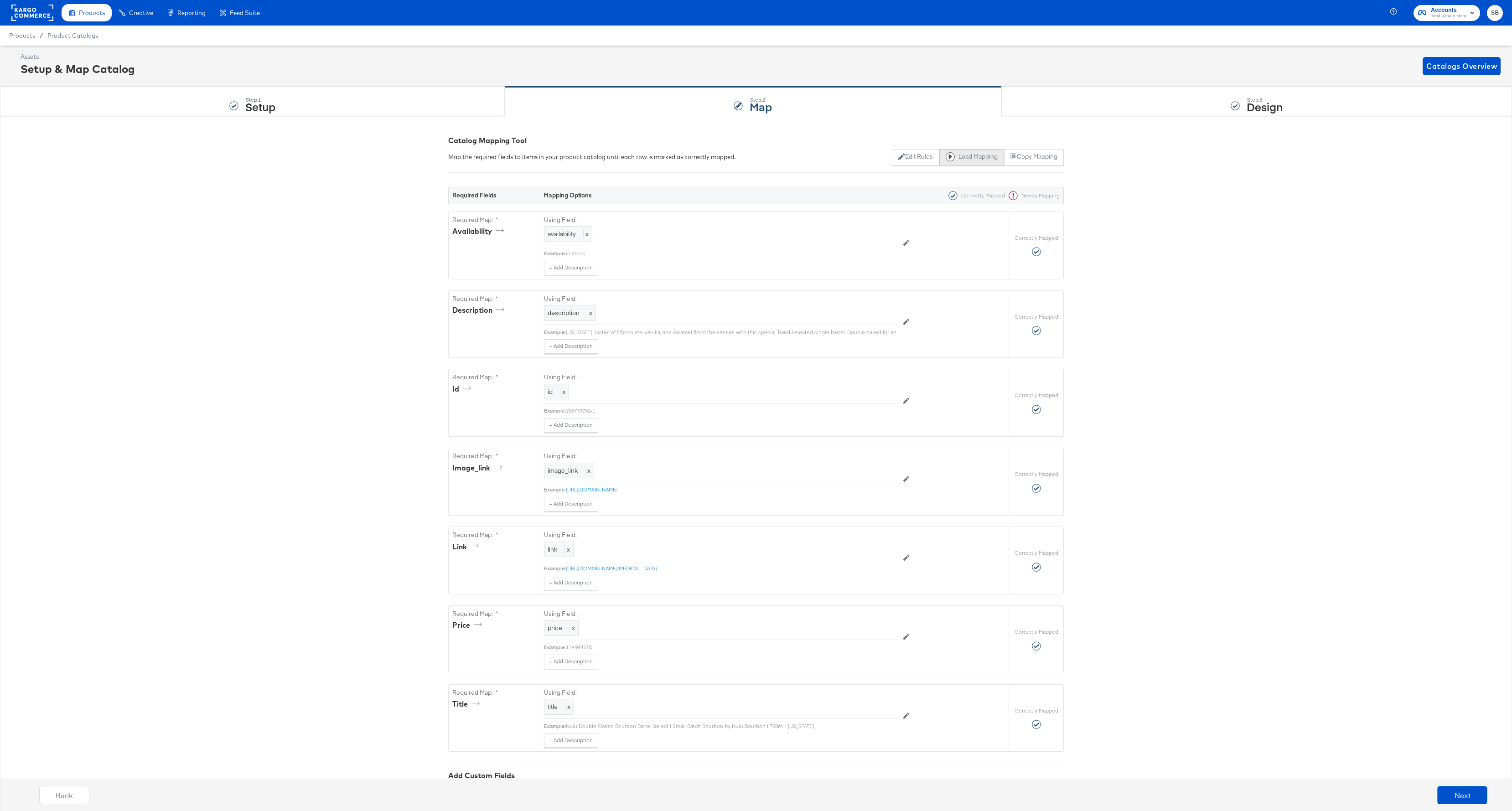
click at [978, 158] on button "Load Mapping" at bounding box center [971, 157] width 65 height 16
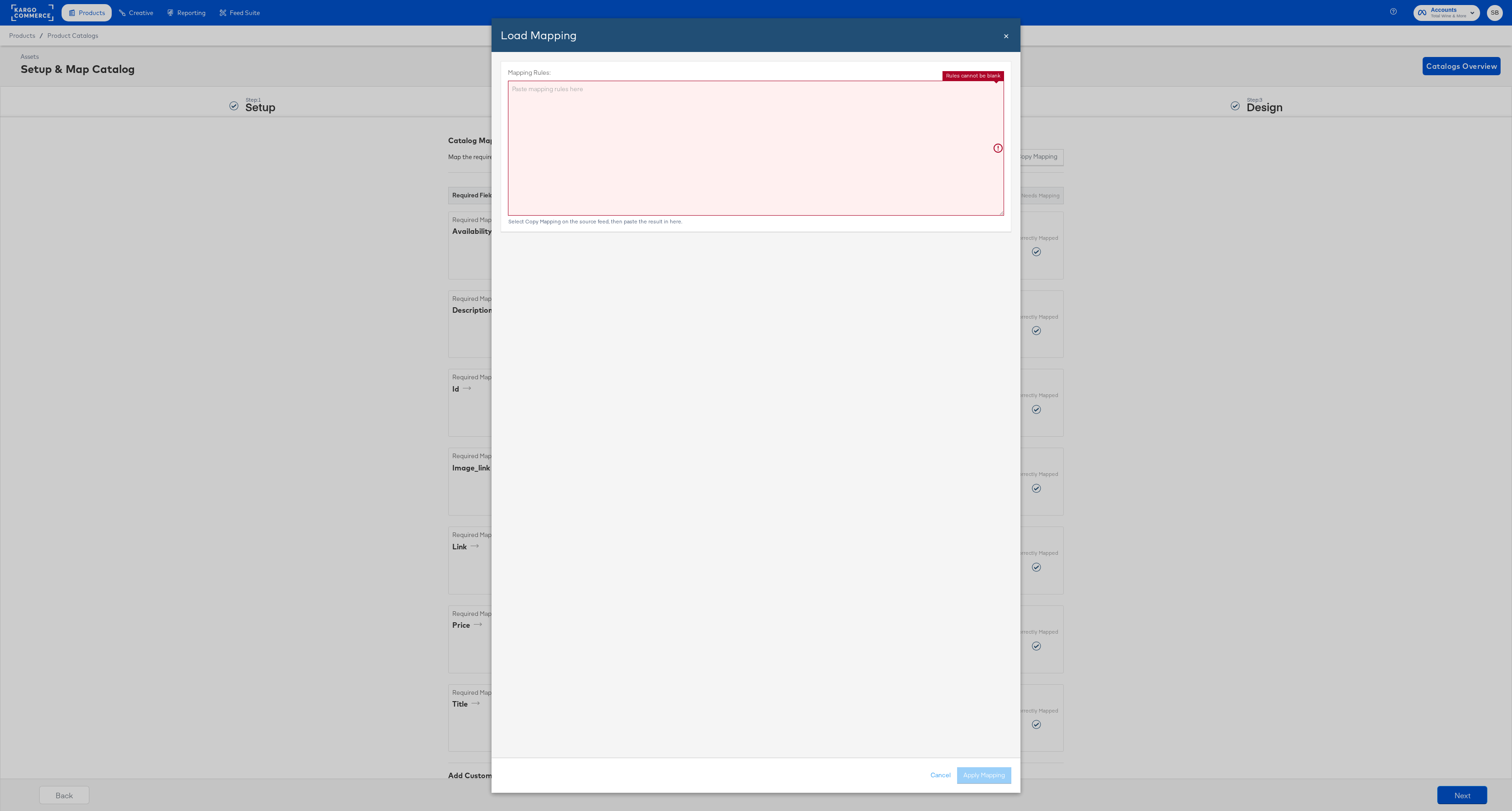
click at [610, 120] on textarea "Mapping Rules:" at bounding box center [755, 148] width 496 height 135
paste textarea "{"availability":"{{~#if (icontains brand '[PERSON_NAME]')}}out of stock{{else}}…"
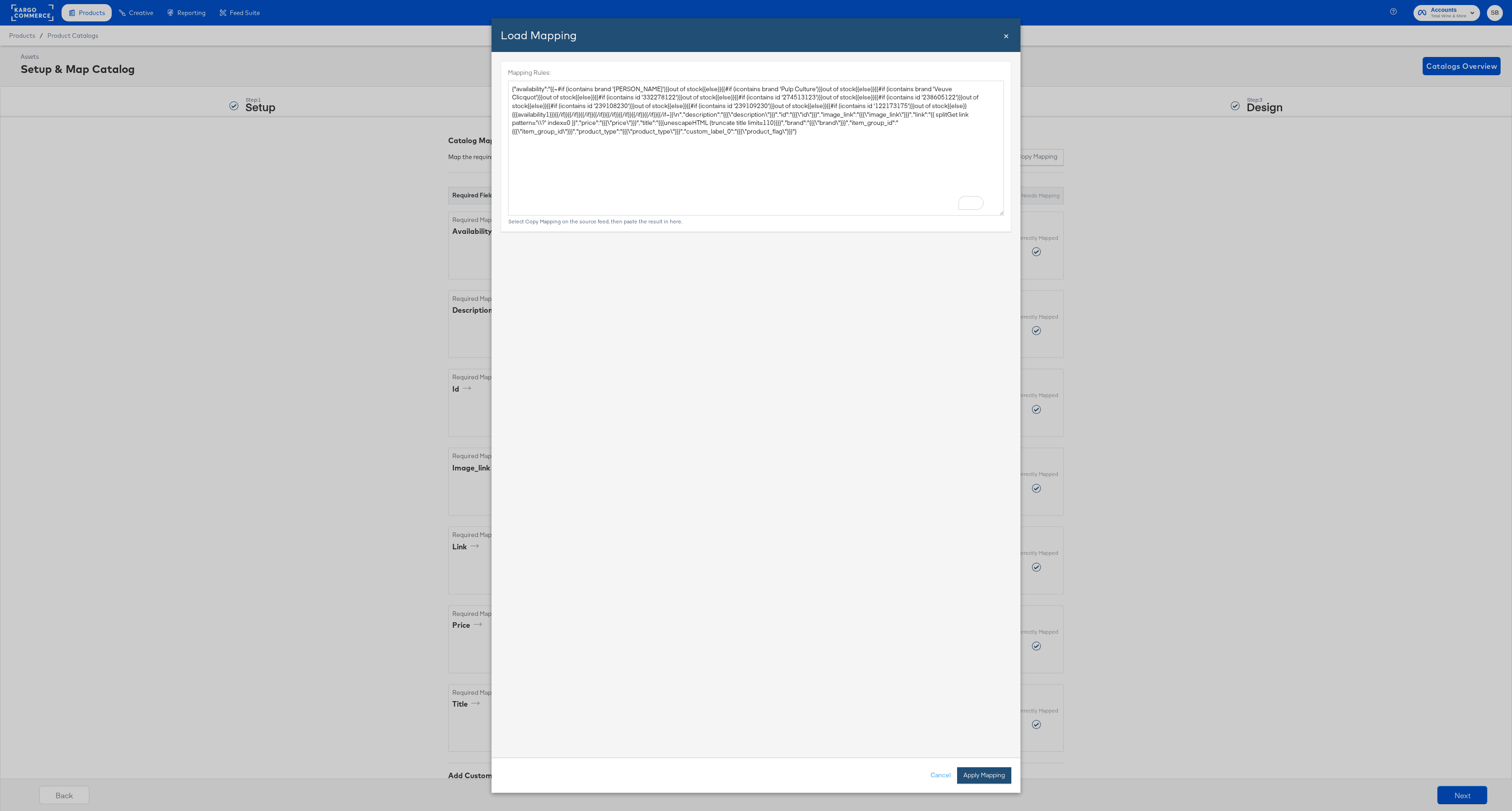
type textarea "{ "availability": "{{~#if (icontains brand '[PERSON_NAME]')}}out of stock{{else…"
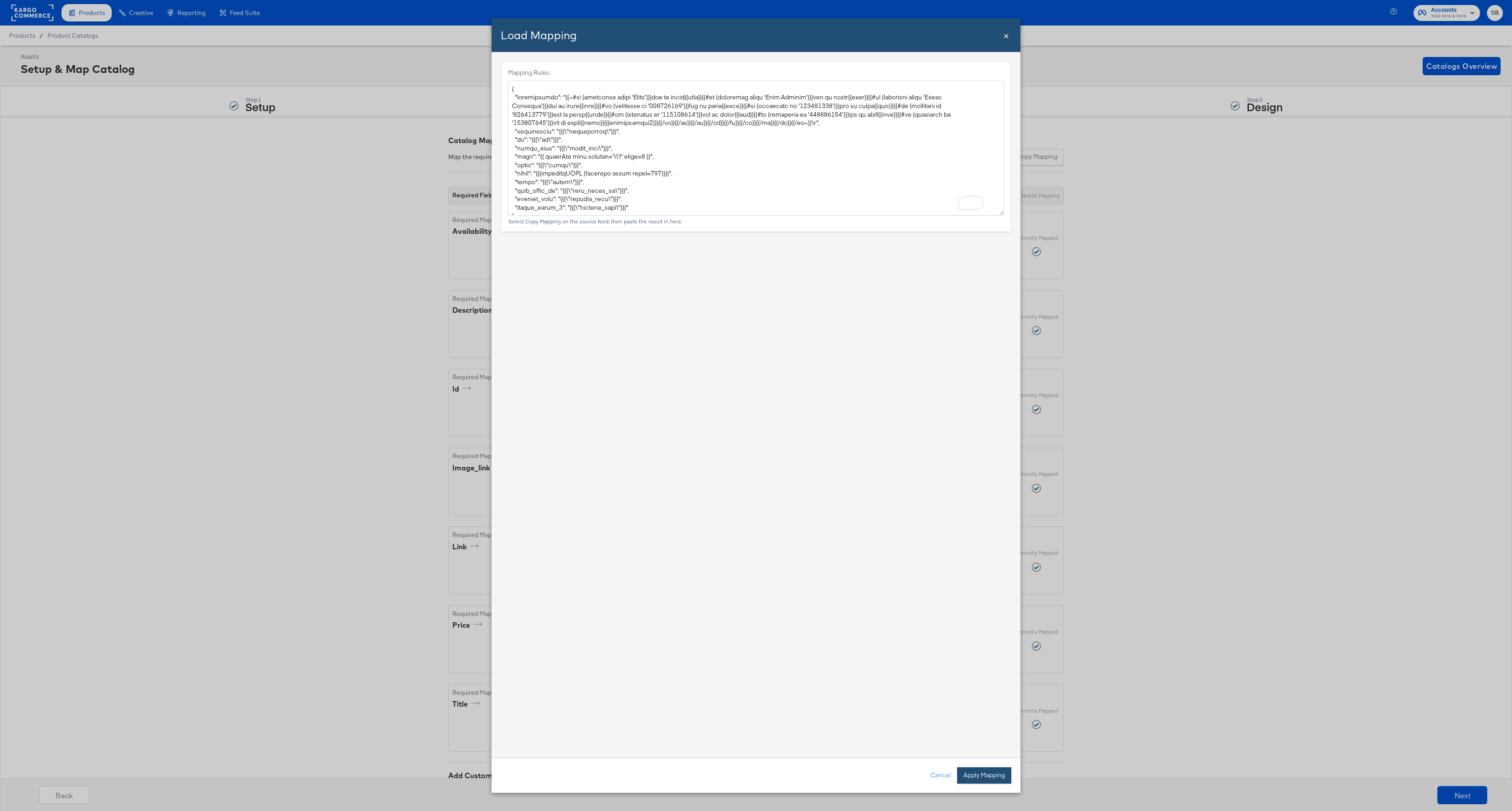
click at [972, 648] on button "Apply Mapping" at bounding box center [984, 775] width 54 height 16
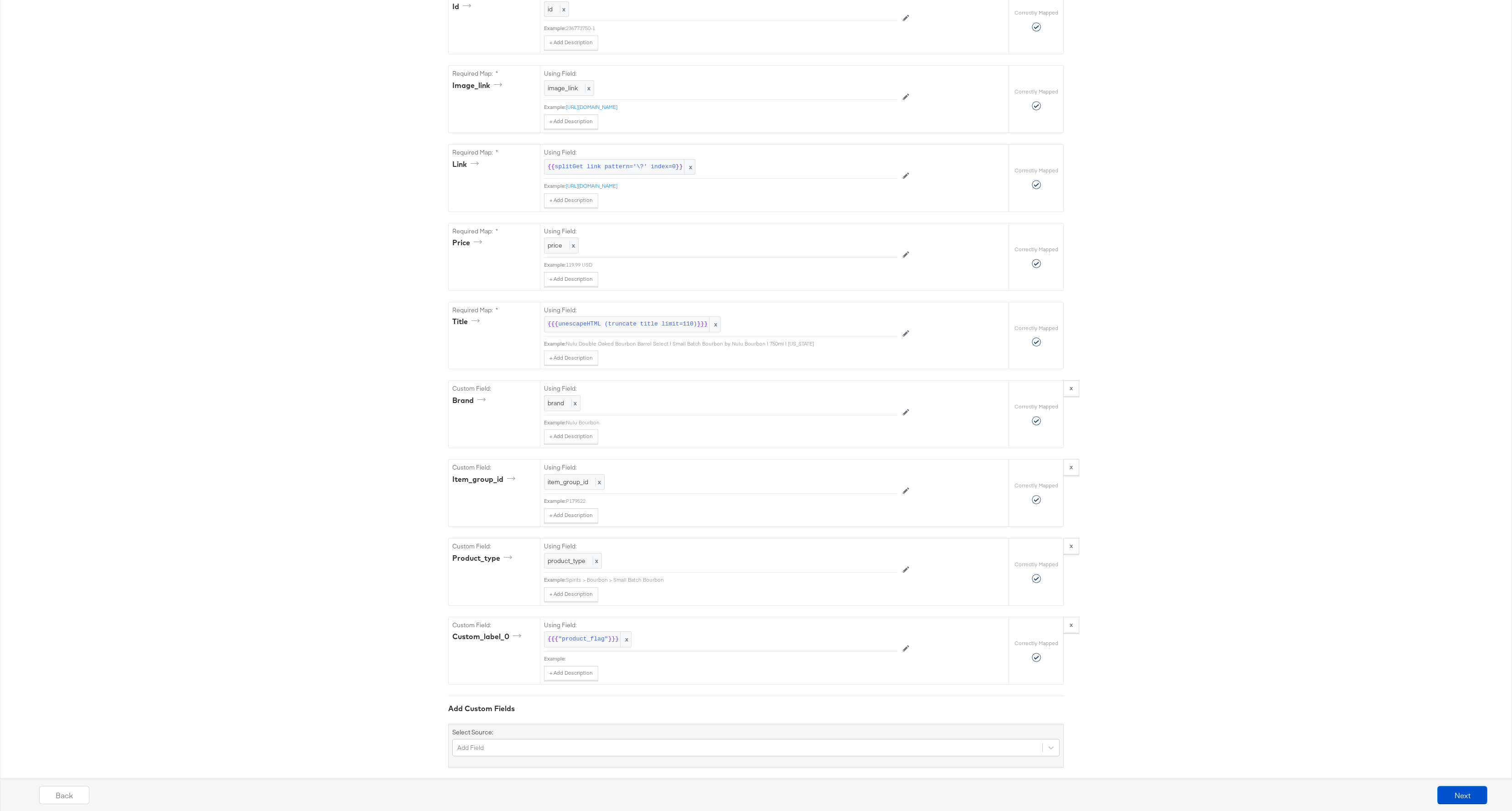
scroll to position [442, 0]
click at [349, 579] on div "{"availability":"{{~#if (icontains brand '[PERSON_NAME]')}}out of stock{{else}}…" at bounding box center [756, 243] width 1512 height 1138
click at [1209, 648] on button "Next" at bounding box center [1462, 795] width 50 height 18
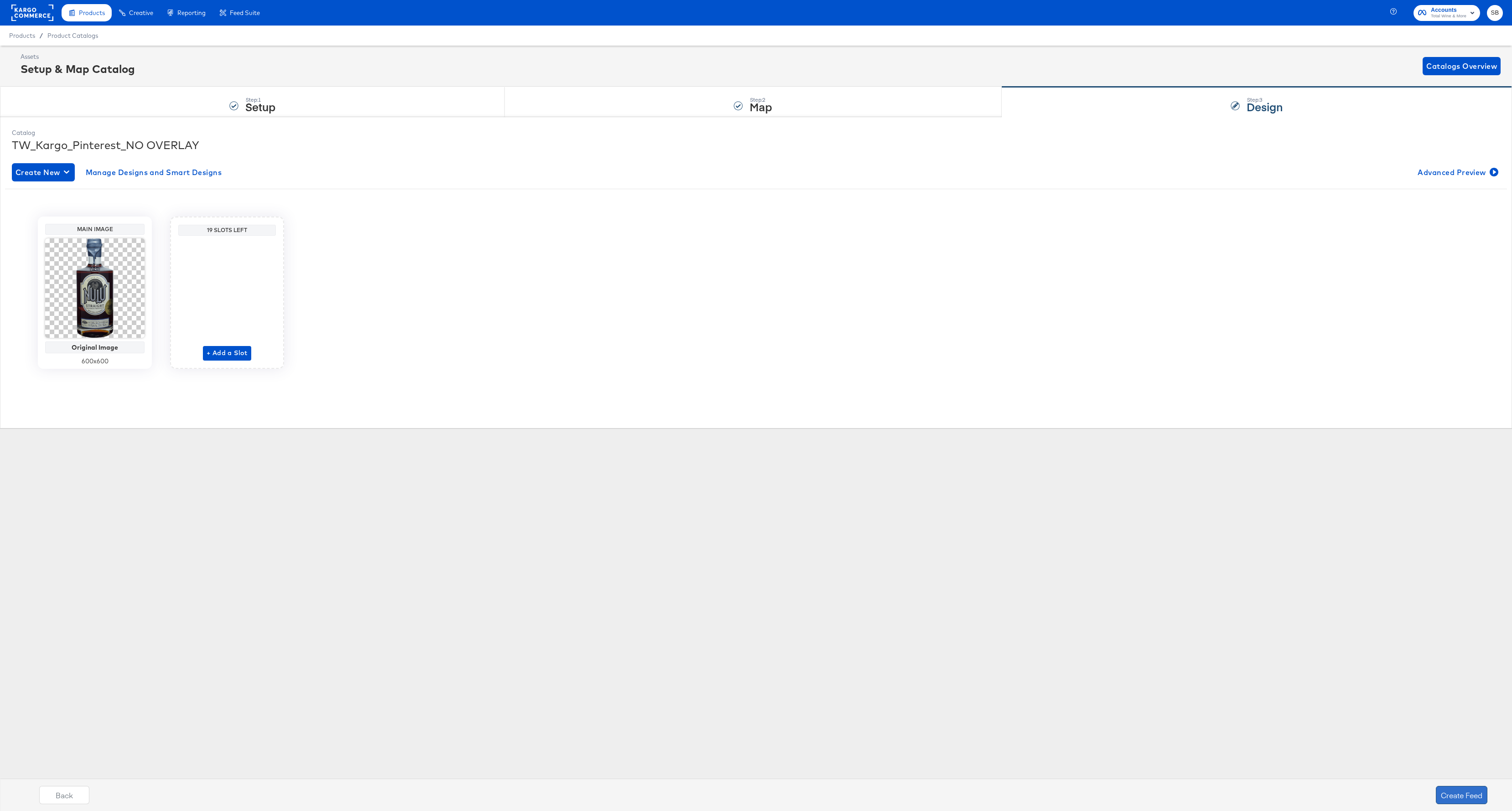
click at [1209, 648] on button "Create Feed" at bounding box center [1462, 795] width 52 height 18
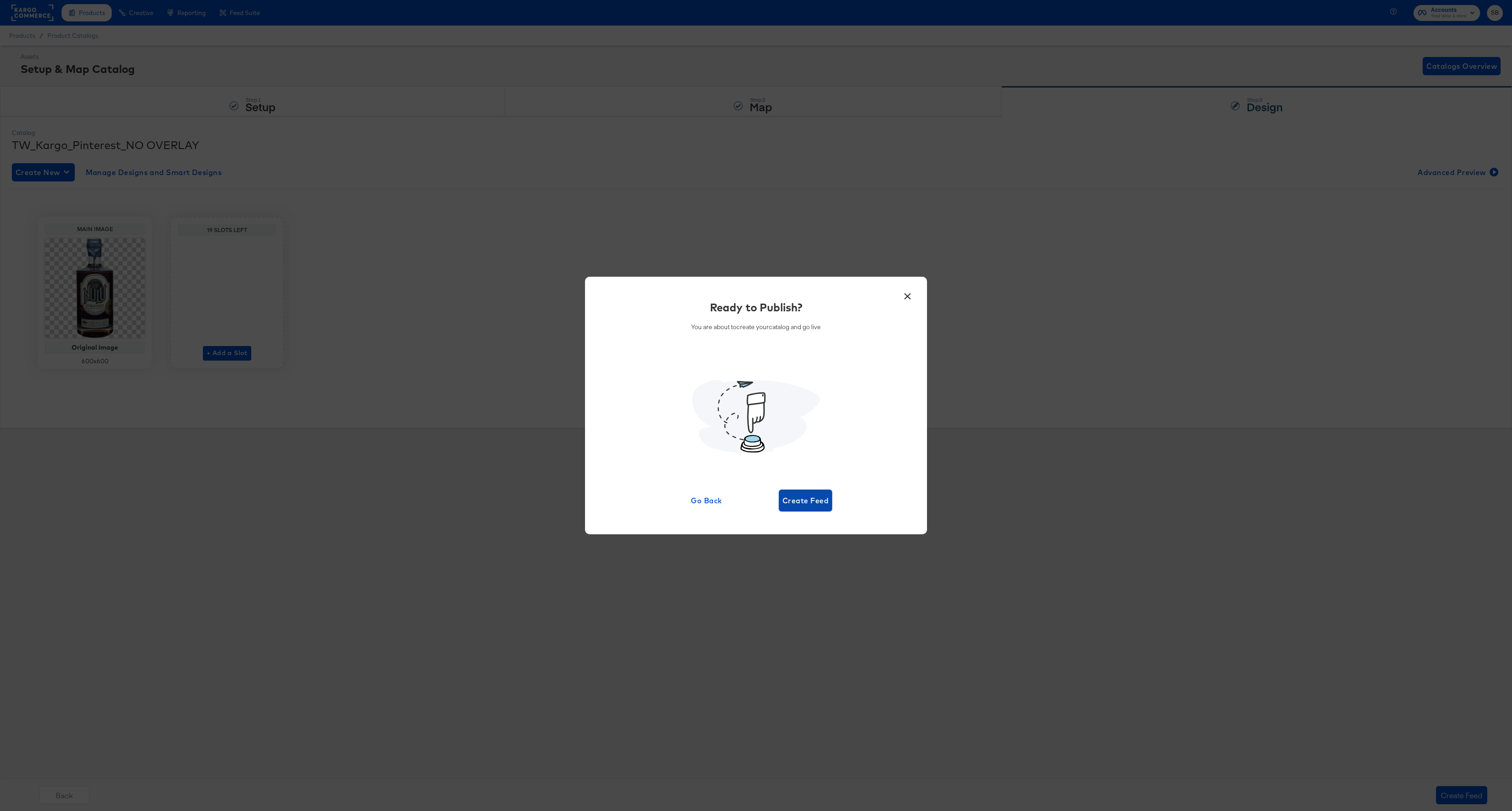
click at [798, 500] on span "Create Feed" at bounding box center [805, 501] width 46 height 13
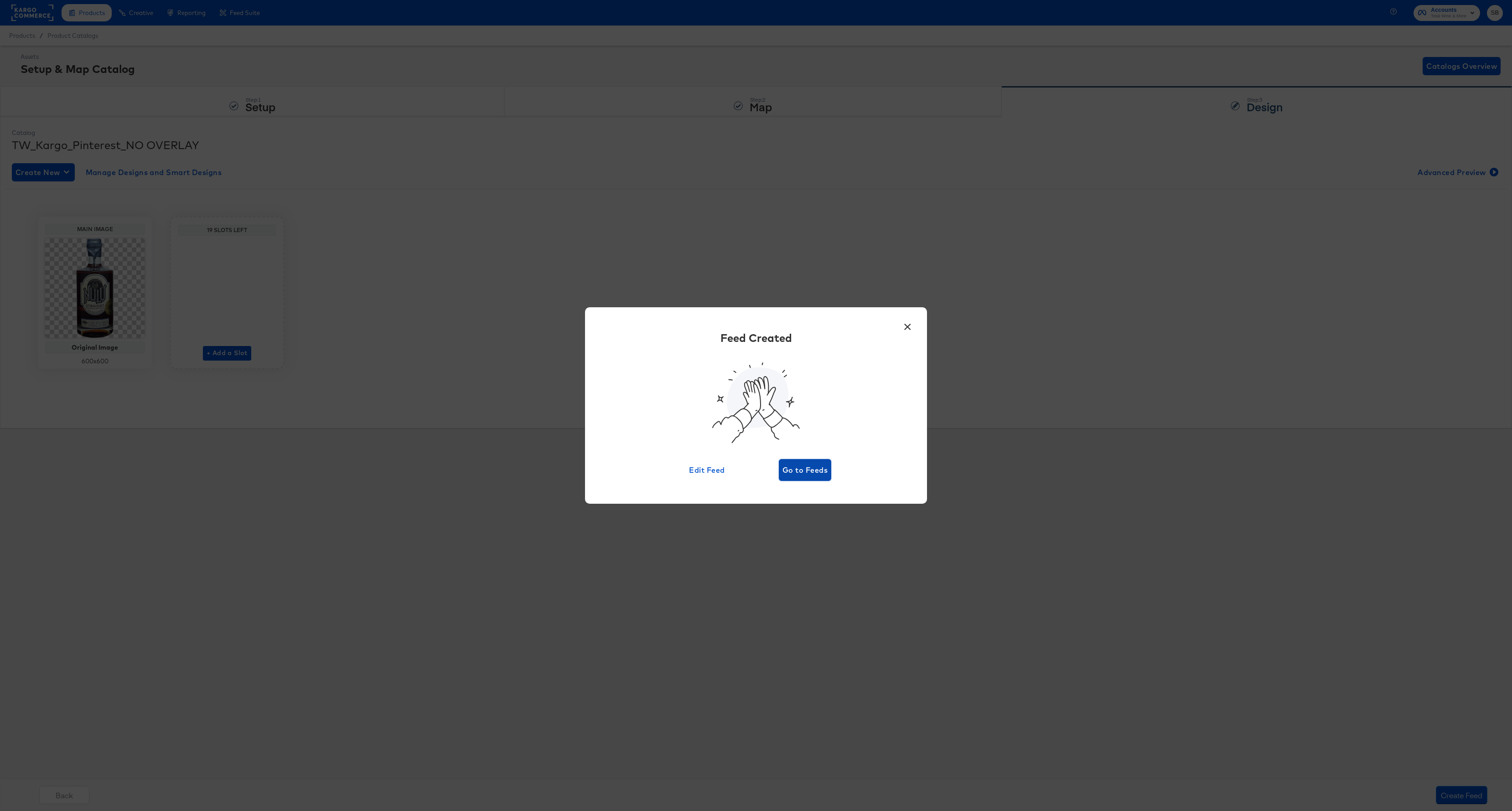
drag, startPoint x: 794, startPoint y: 465, endPoint x: 485, endPoint y: 428, distance: 311.2
click at [794, 465] on span "Go to Feeds" at bounding box center [805, 470] width 45 height 13
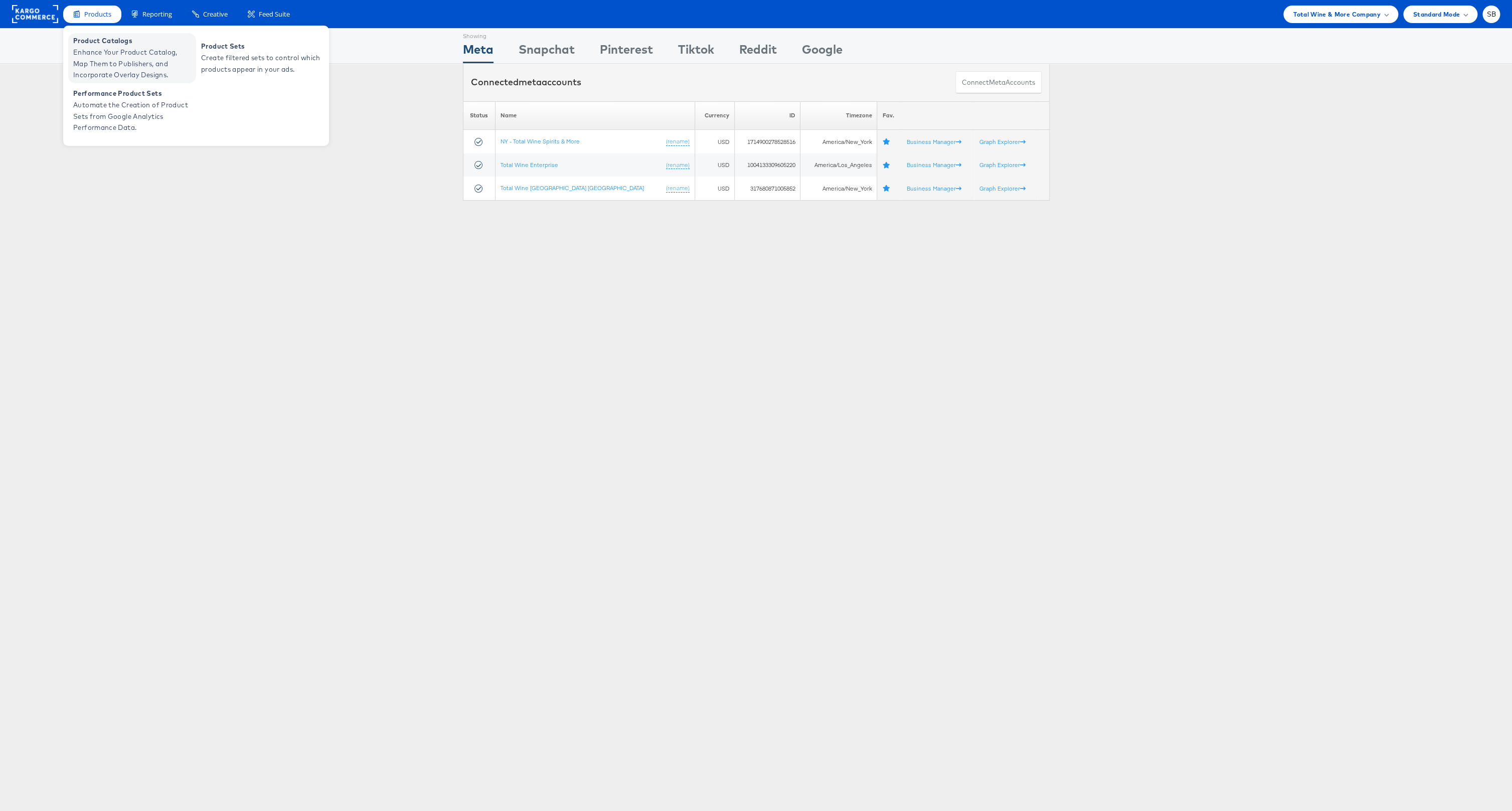
click at [123, 50] on span "Enhance Your Product Catalog, Map Them to Publishers, and Incorporate Overlay D…" at bounding box center [133, 63] width 120 height 34
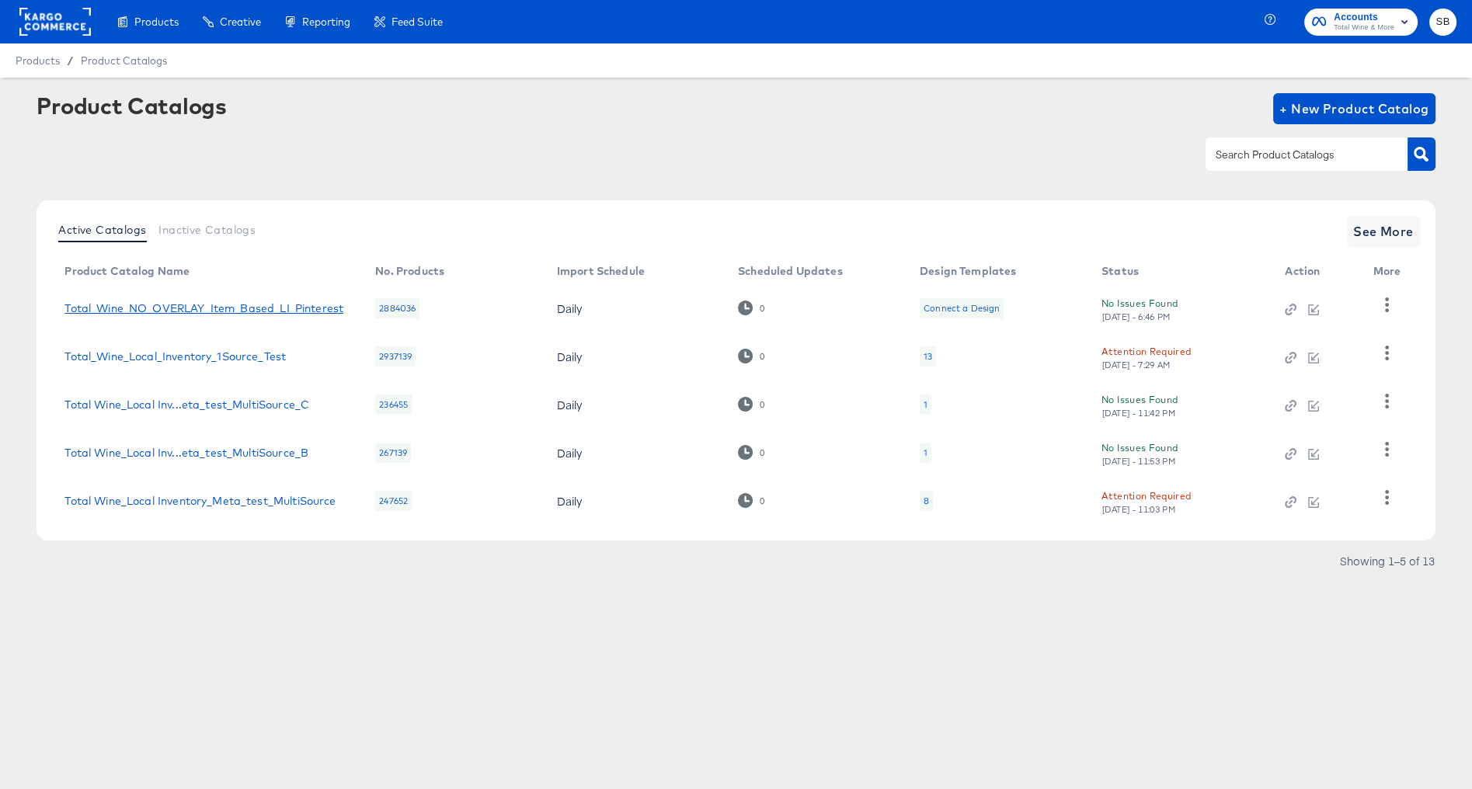
click at [316, 310] on link "Total_Wine_NO_OVERLAY_Item_Based_LI_Pinterest" at bounding box center [203, 308] width 279 height 12
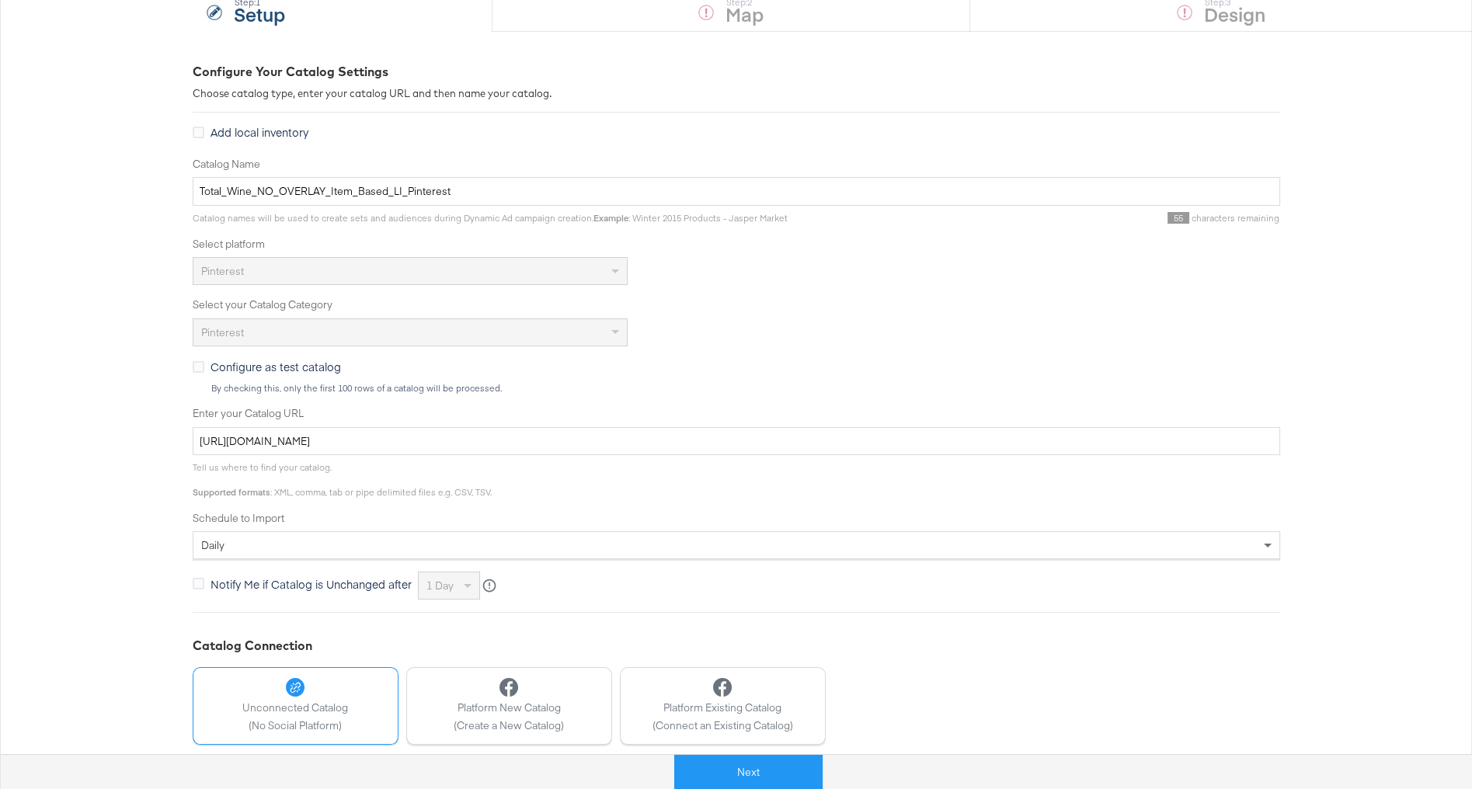
scroll to position [165, 0]
click at [456, 443] on input "https://ace.stitcherads.com/exports/1100/universal/none/universal/export.tsv" at bounding box center [737, 444] width 1088 height 29
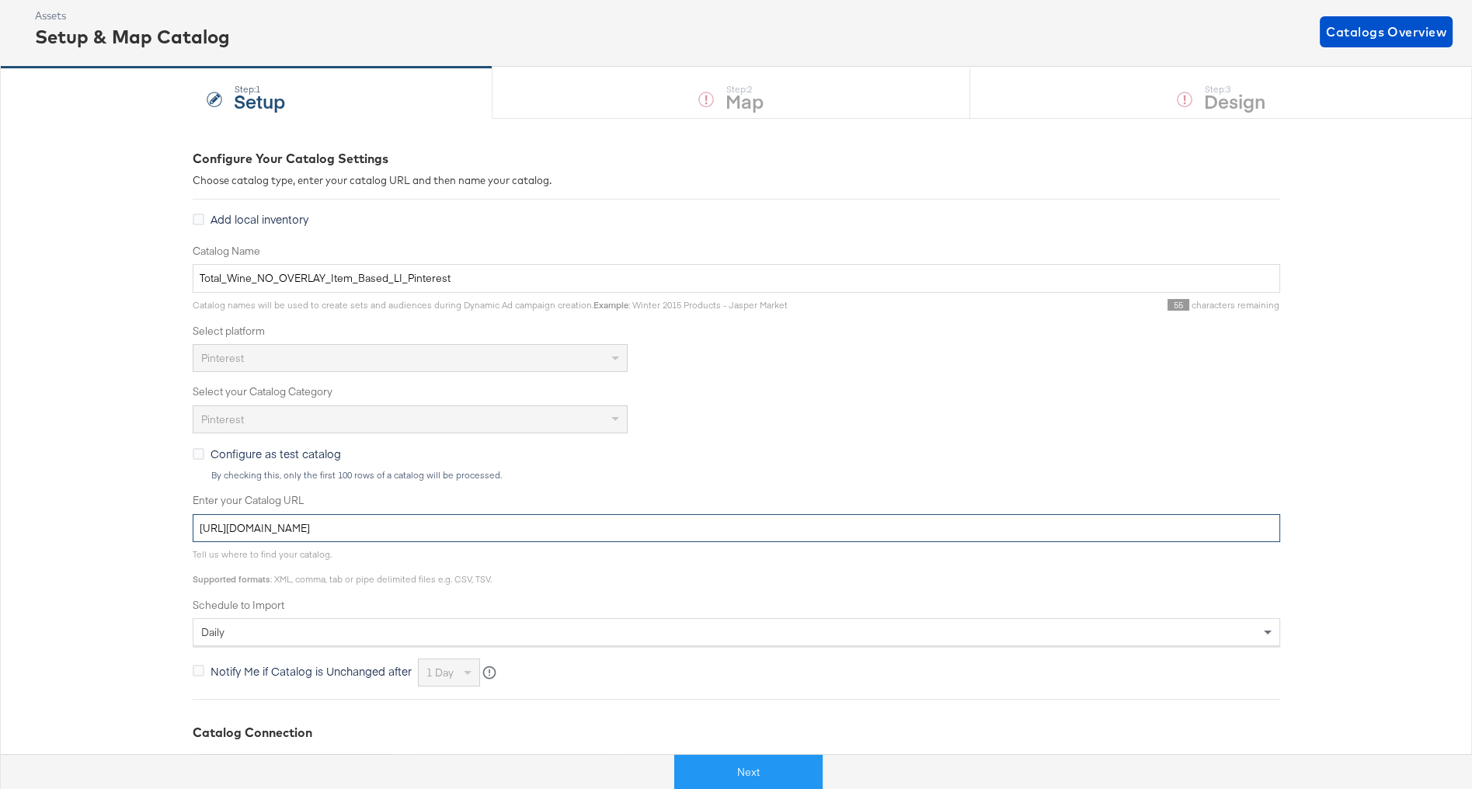
scroll to position [75, 0]
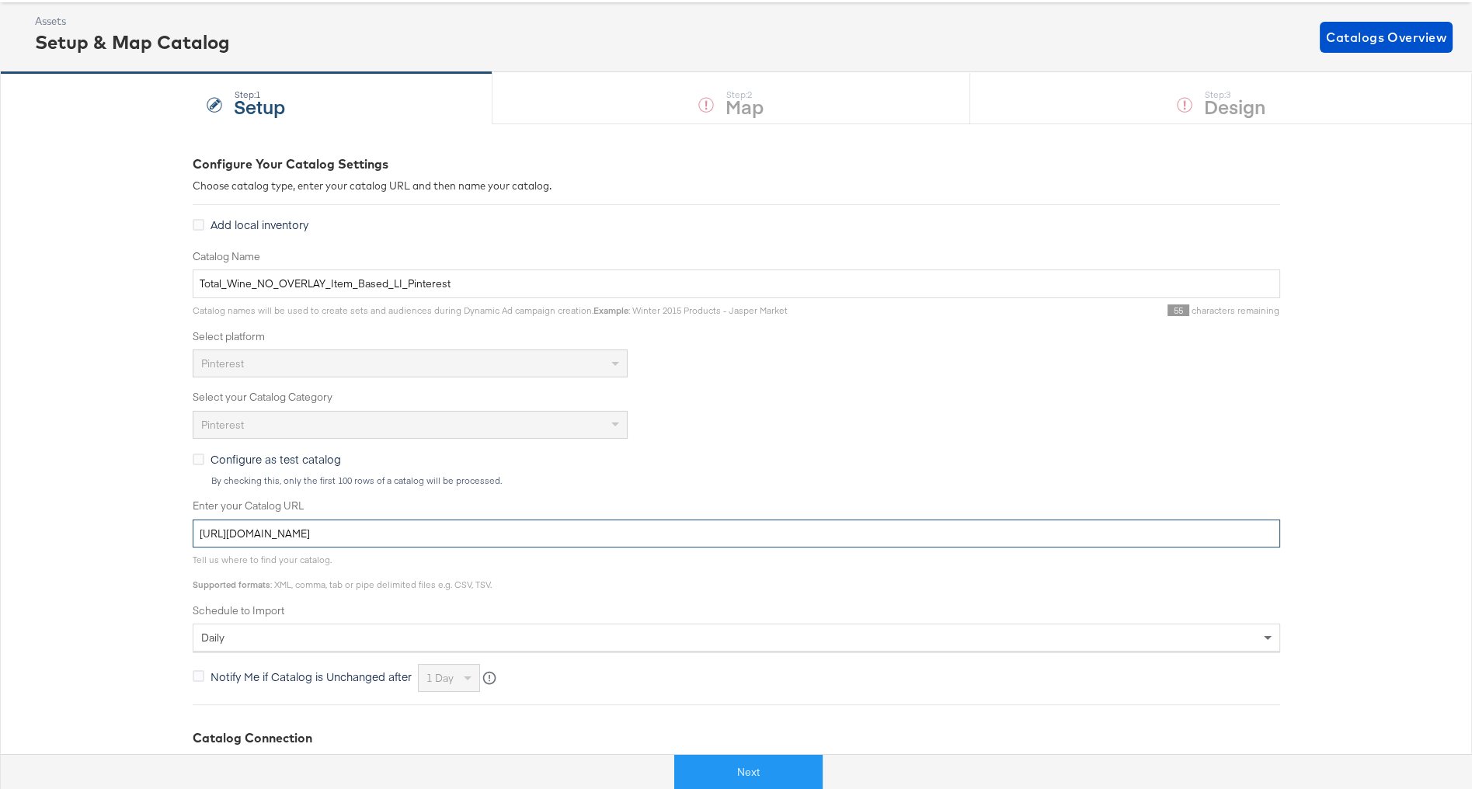
paste input "867/universal/none/export.tsv.gz"
type input "[URL][DOMAIN_NAME]"
click at [120, 277] on div "Configure Your Catalog Settings Choose catalog type, enter your catalog URL and…" at bounding box center [736, 540] width 1472 height 832
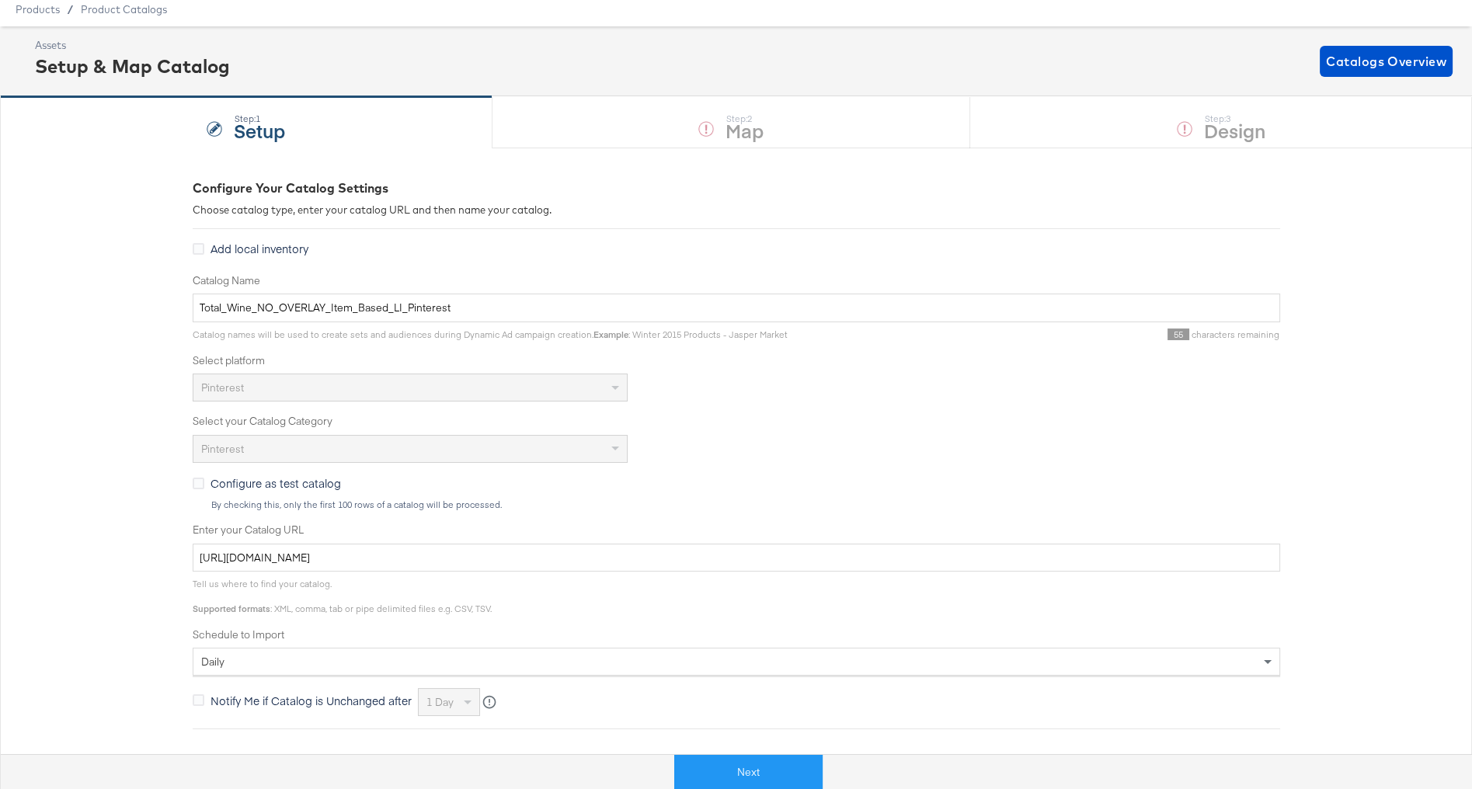
scroll to position [0, 0]
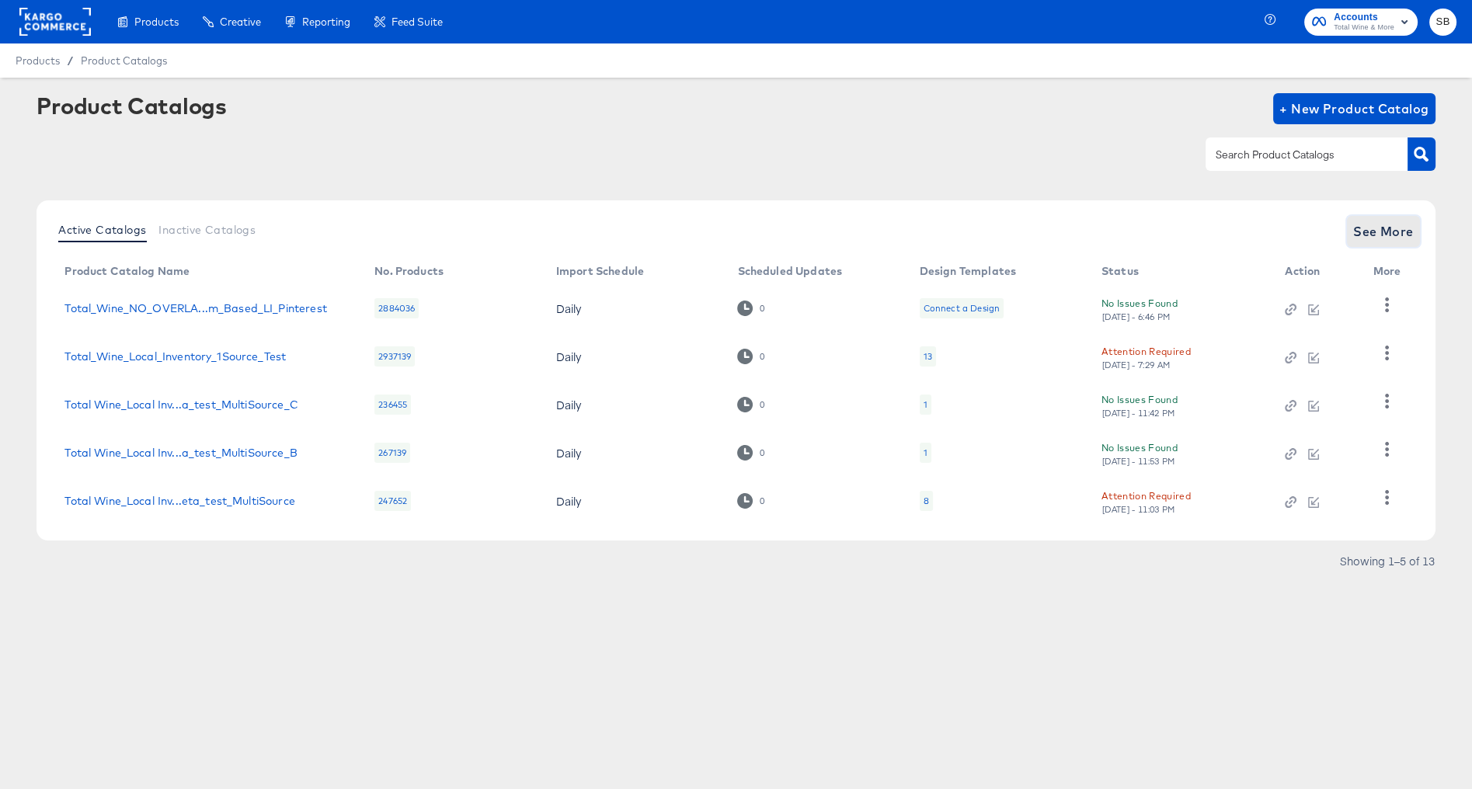
click at [1373, 238] on span "See More" at bounding box center [1383, 232] width 61 height 22
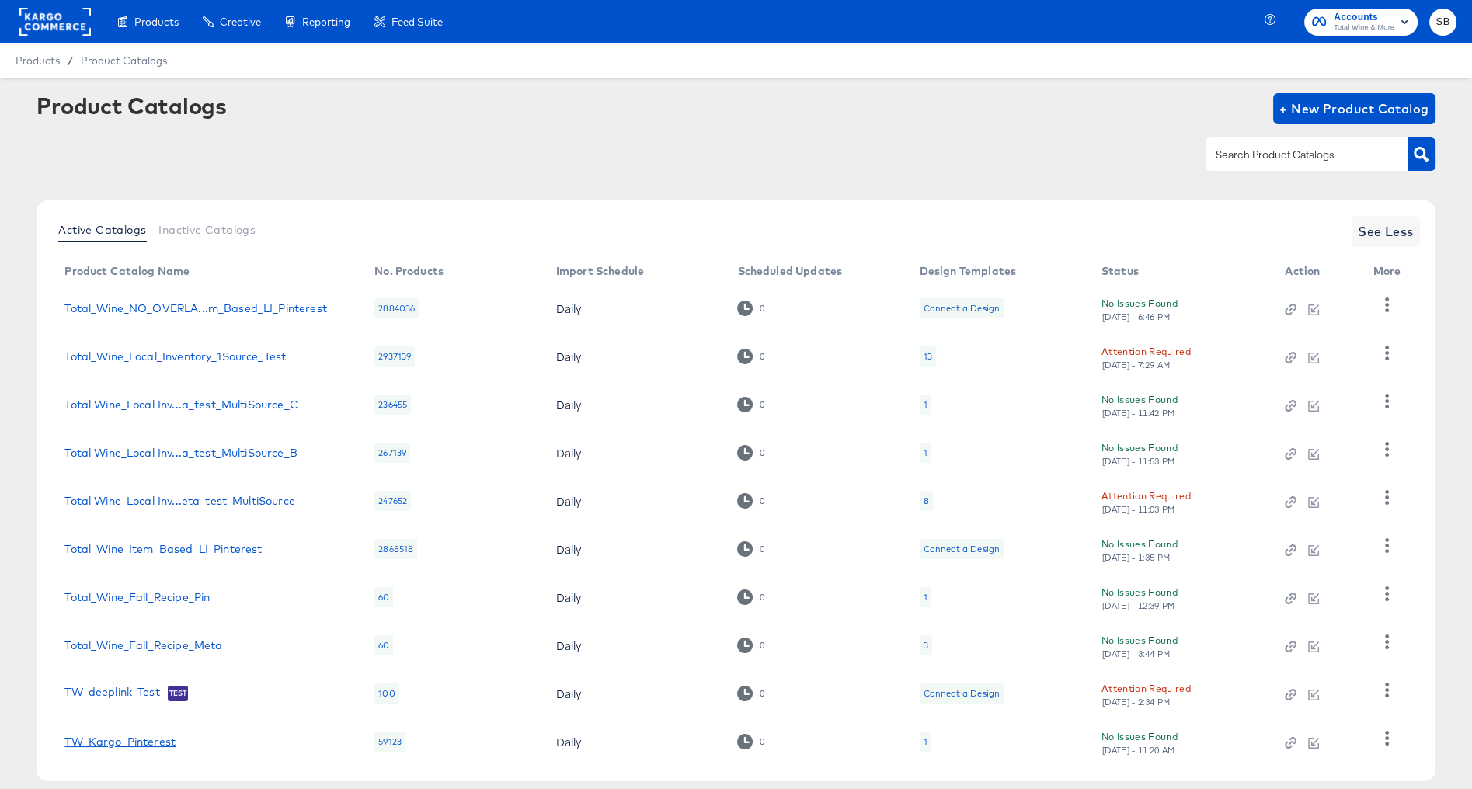
click at [162, 742] on link "TW_Kargo_Pinterest" at bounding box center [119, 742] width 111 height 12
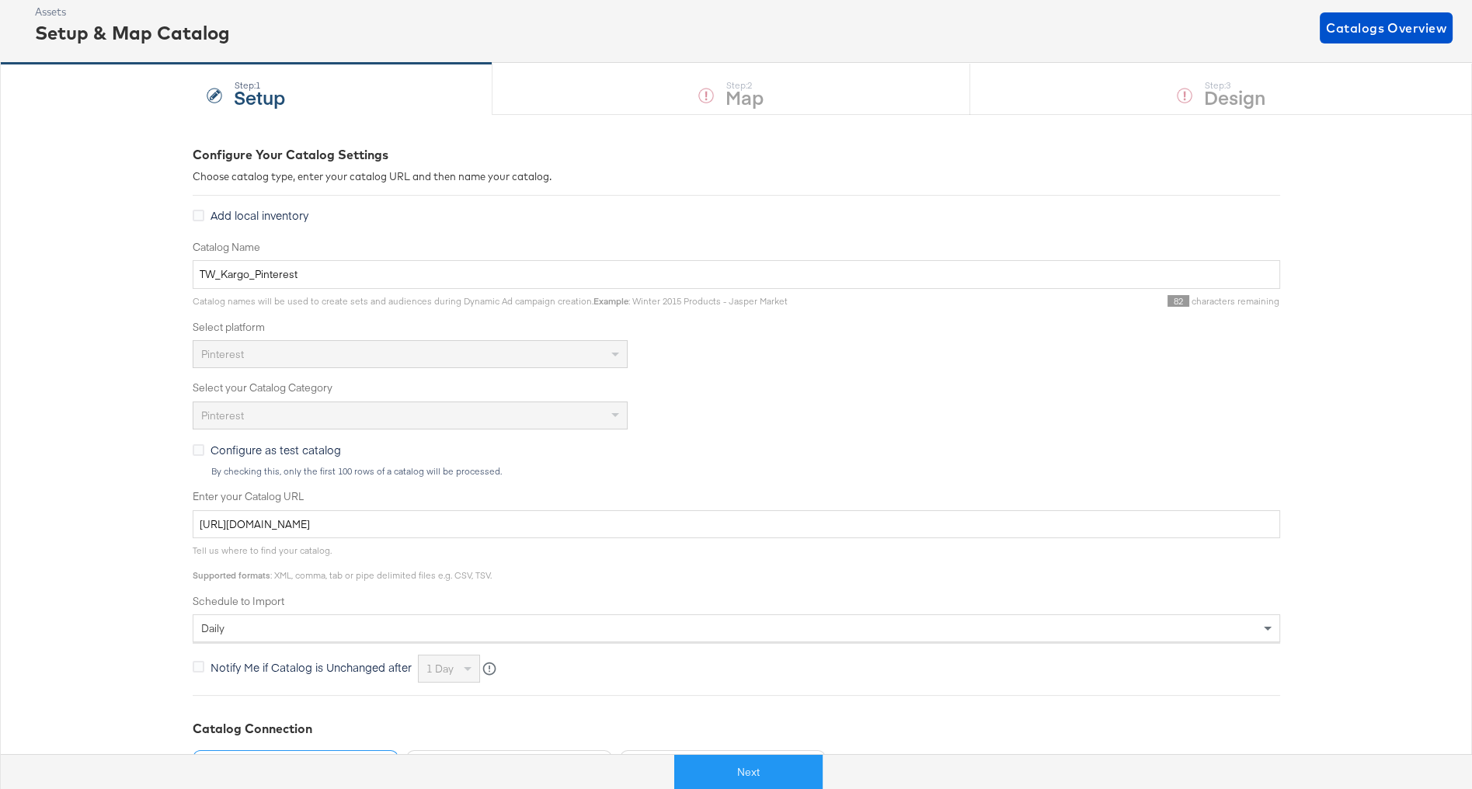
scroll to position [85, 0]
click at [727, 767] on button "Next" at bounding box center [748, 772] width 148 height 35
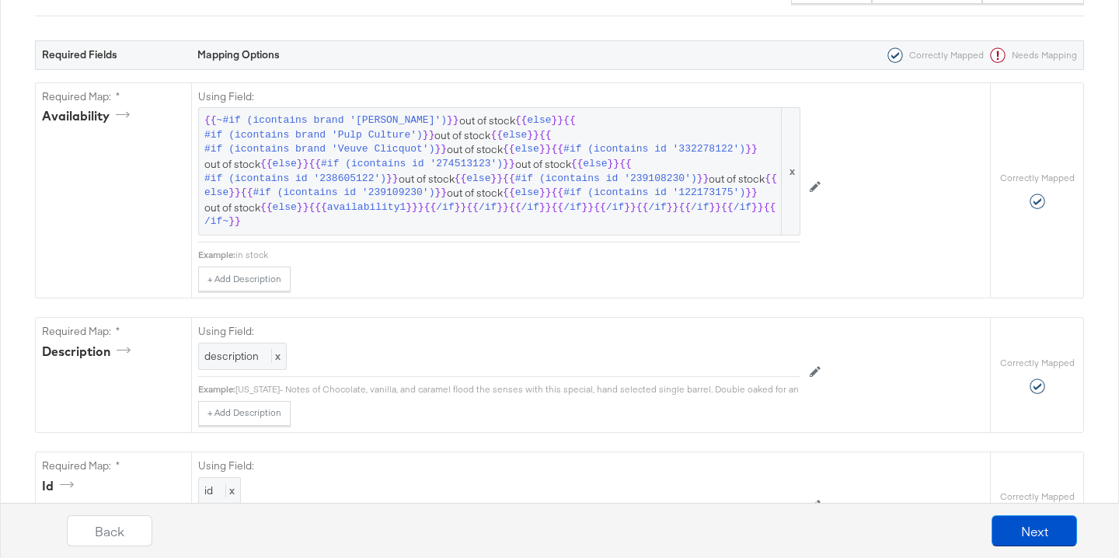
scroll to position [0, 0]
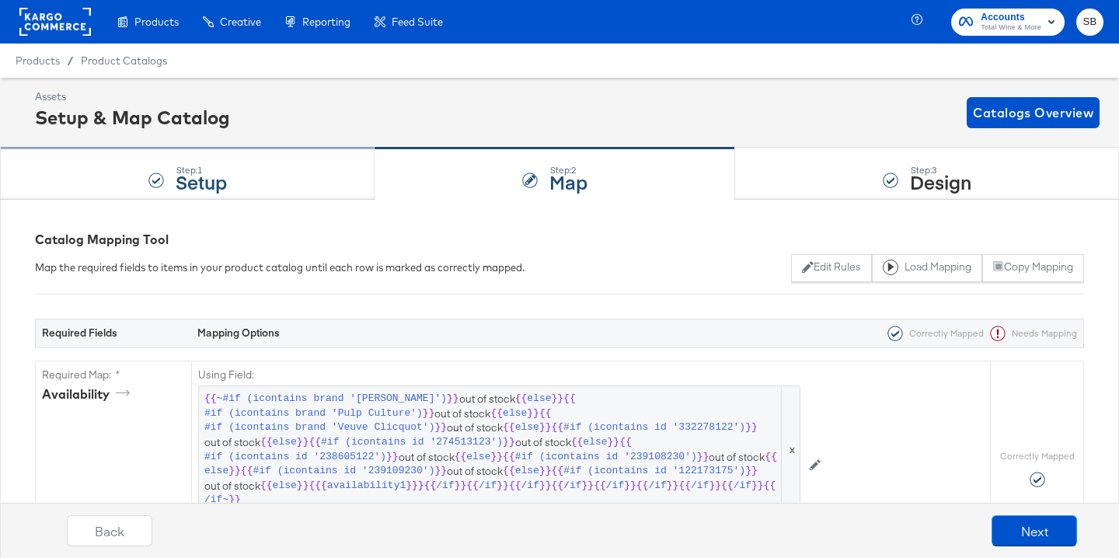
click at [264, 187] on div "Step: 1 Setup" at bounding box center [187, 173] width 374 height 51
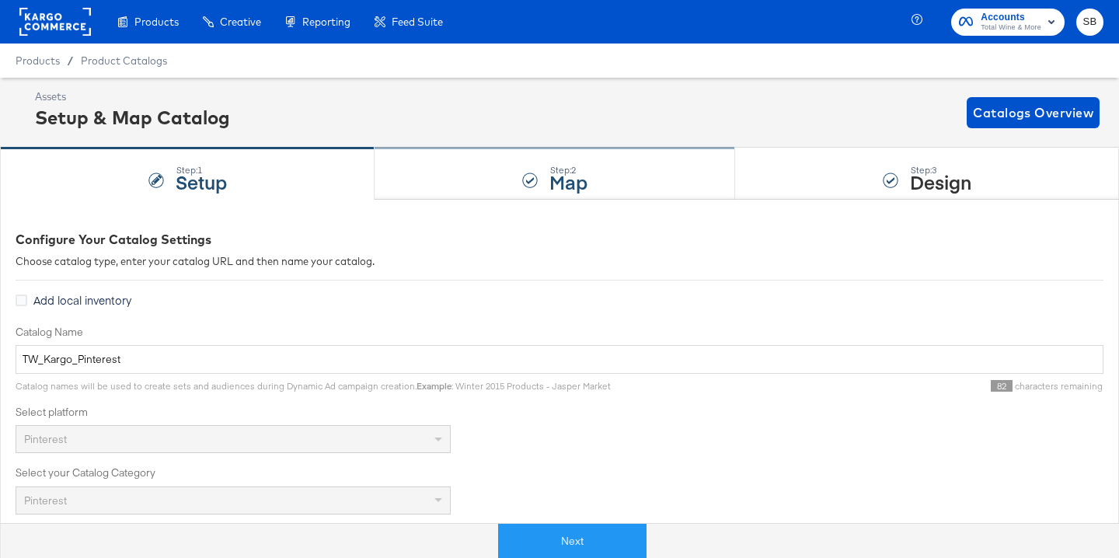
click at [532, 186] on div at bounding box center [530, 180] width 16 height 16
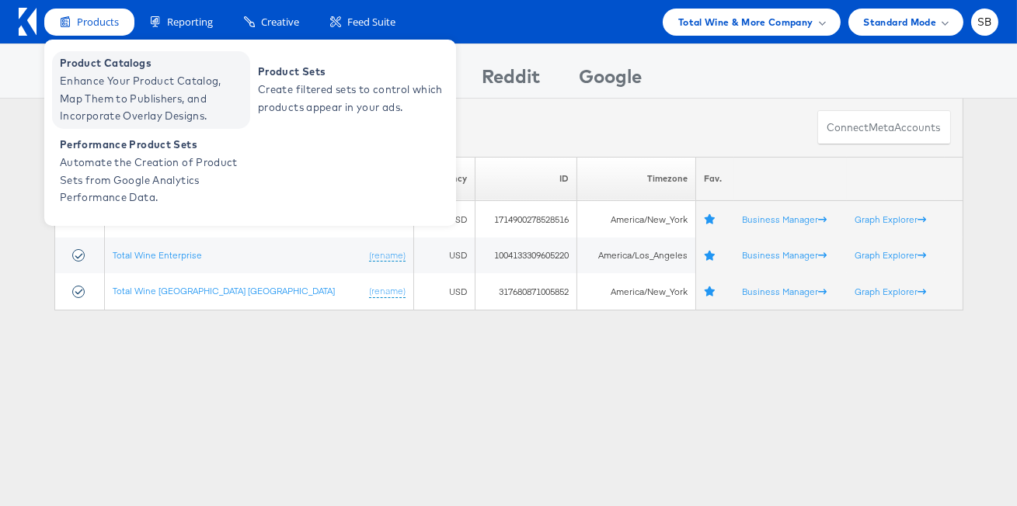
click at [98, 73] on span "Enhance Your Product Catalog, Map Them to Publishers, and Incorporate Overlay D…" at bounding box center [153, 98] width 186 height 53
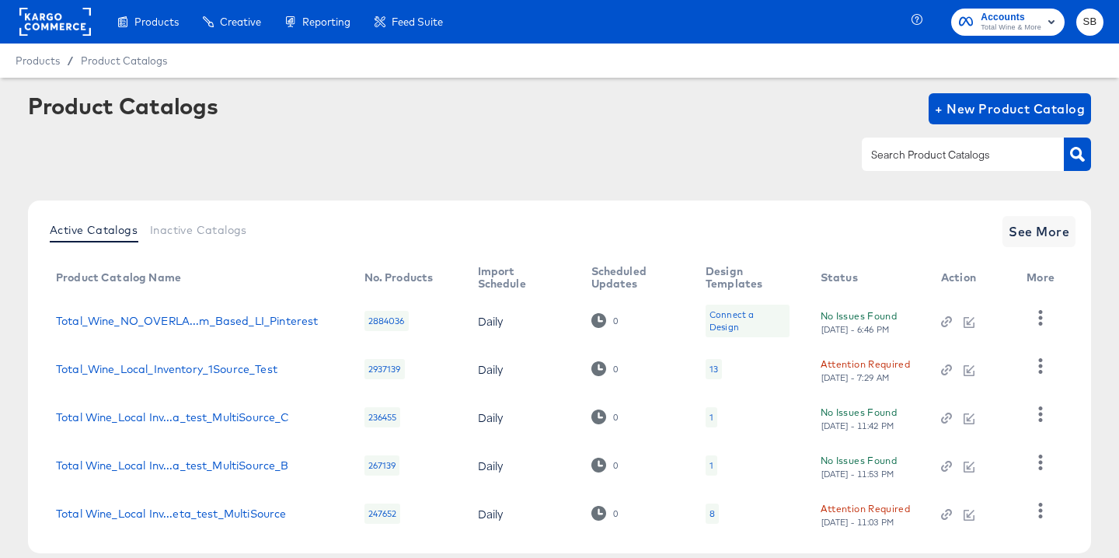
click at [924, 151] on input "text" at bounding box center [950, 155] width 165 height 18
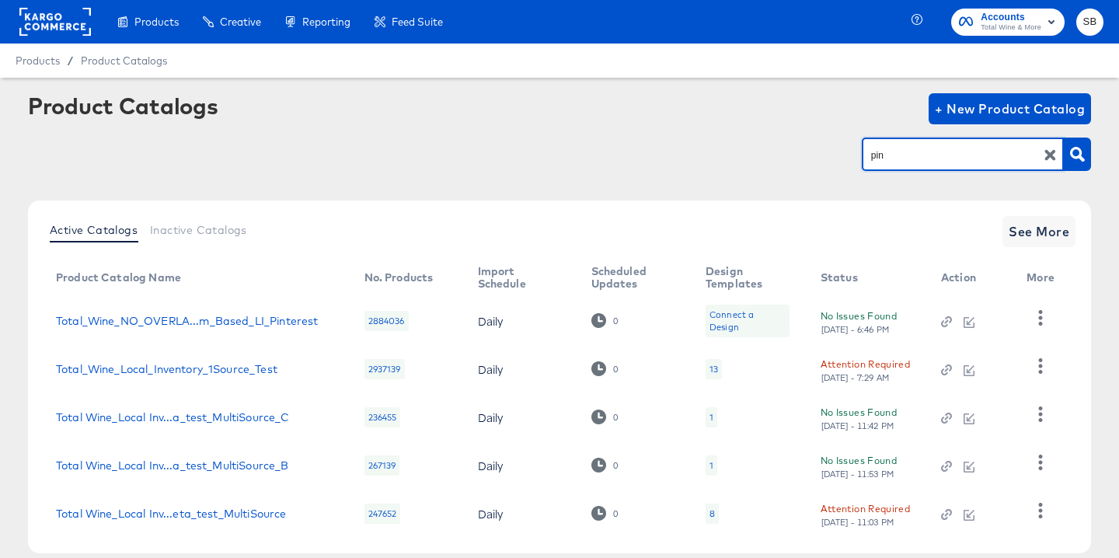
type input "pin"
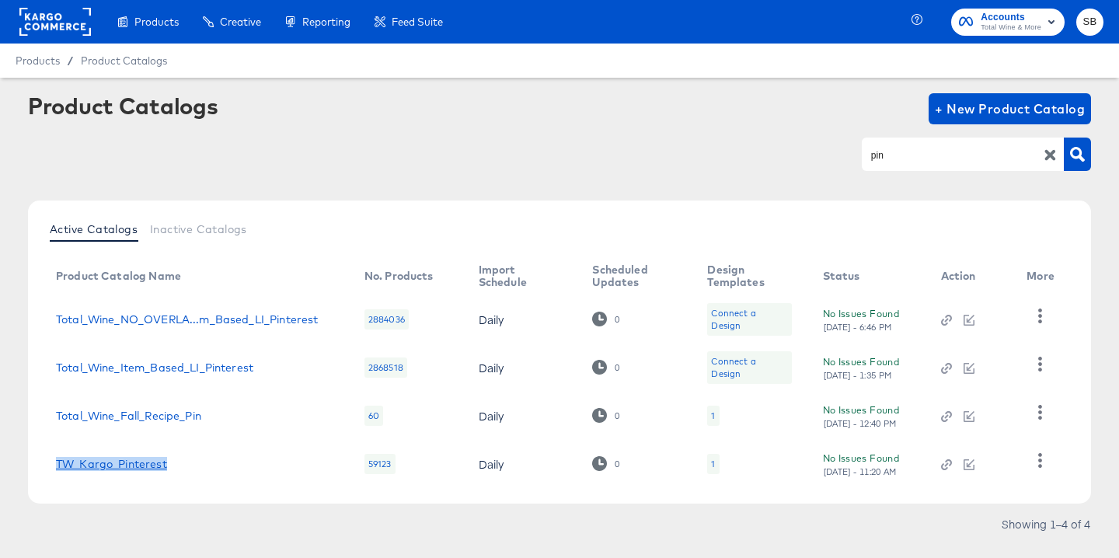
copy link "TW_Kargo_Pinterest"
click at [99, 465] on link "TW_Kargo_Pinterest" at bounding box center [111, 464] width 111 height 12
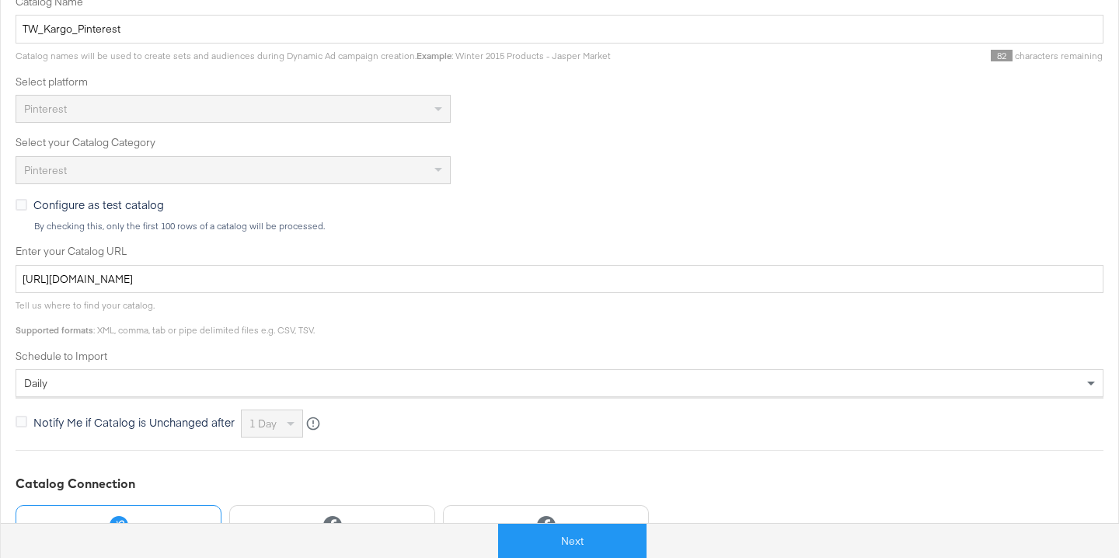
scroll to position [329, 0]
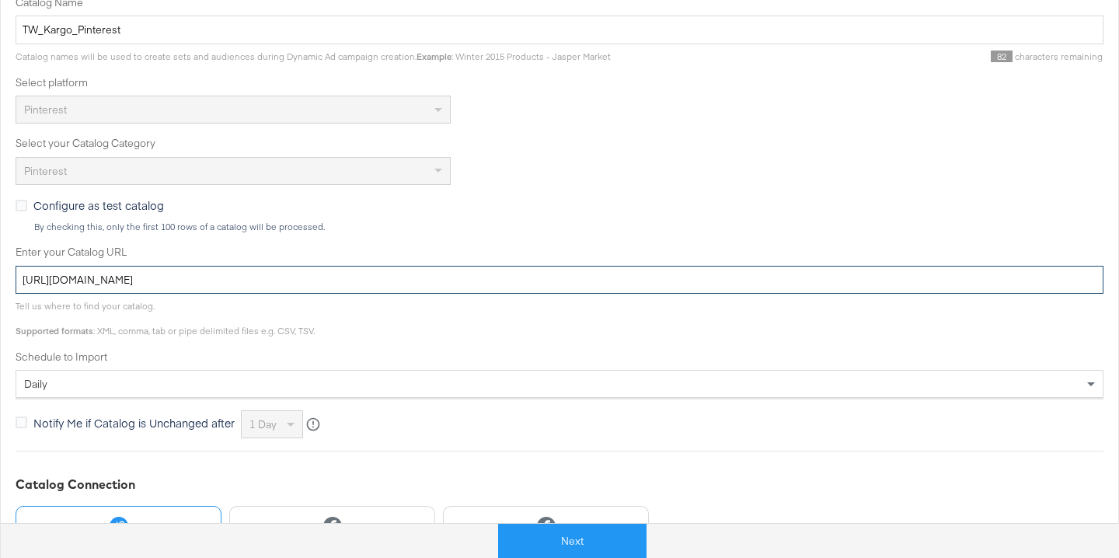
click at [385, 278] on input "[URL][DOMAIN_NAME]" at bounding box center [560, 280] width 1088 height 29
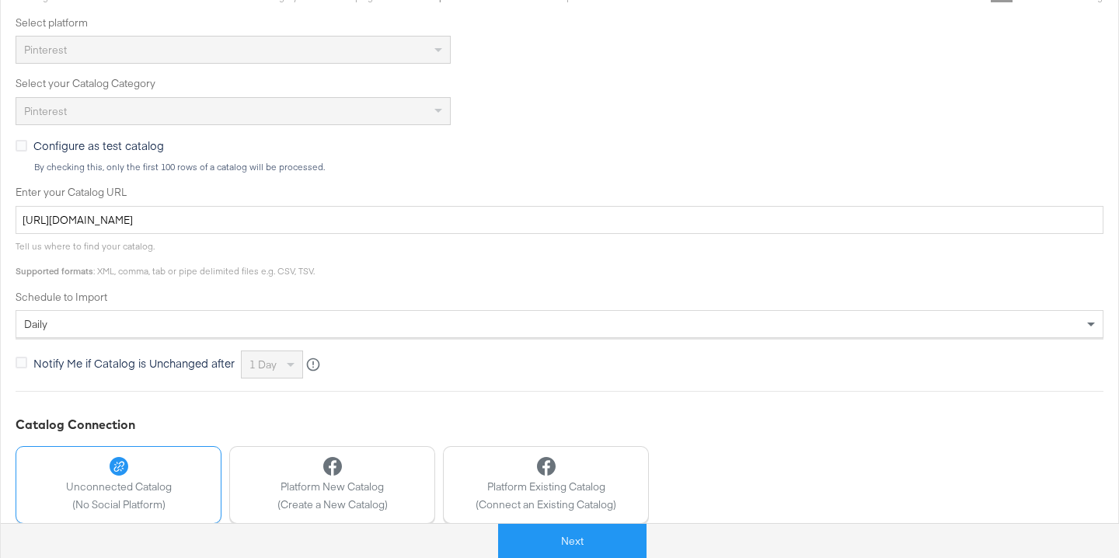
scroll to position [484, 0]
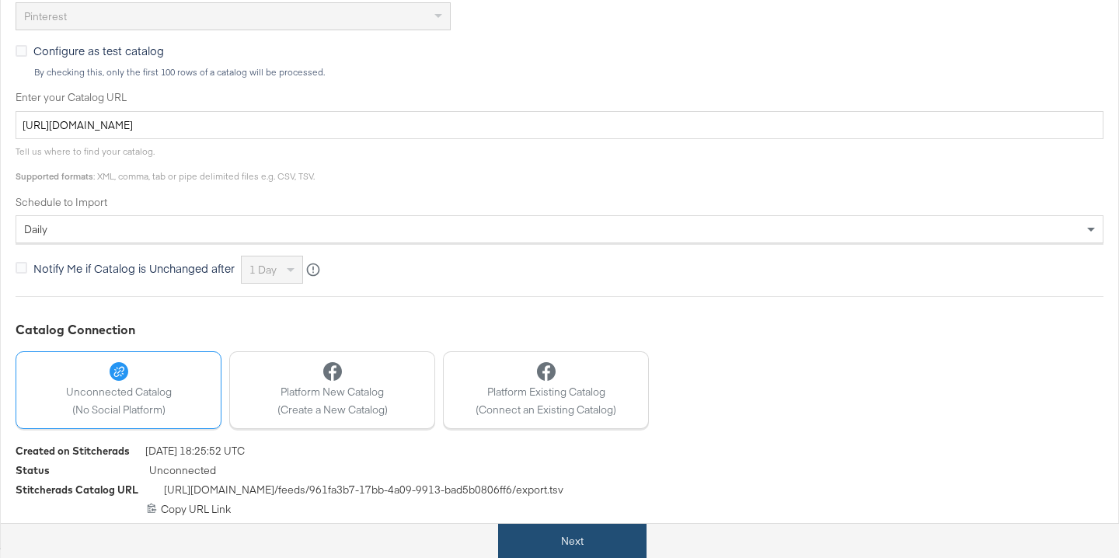
click at [549, 539] on button "Next" at bounding box center [572, 541] width 148 height 35
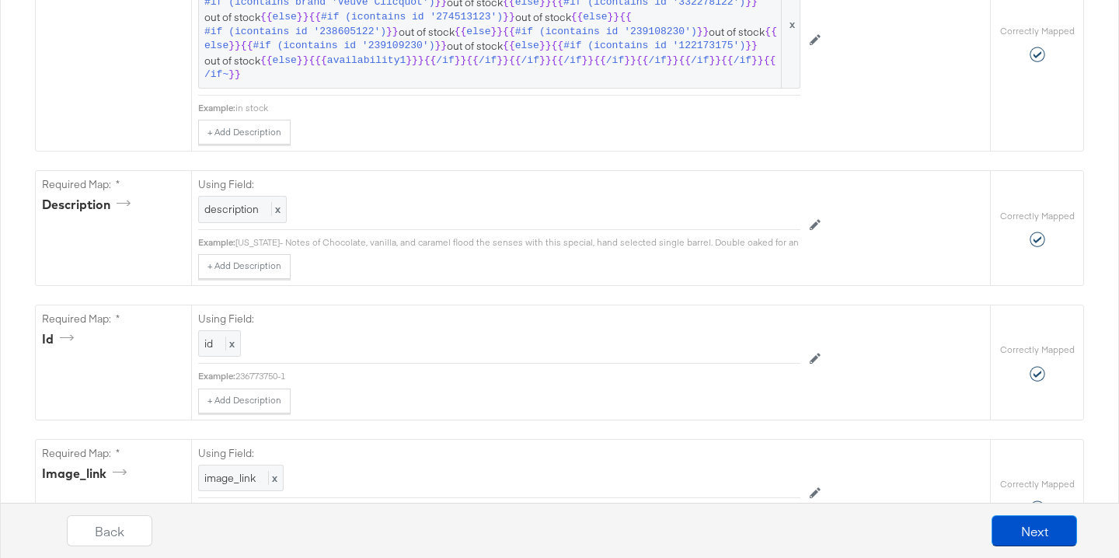
scroll to position [0, 0]
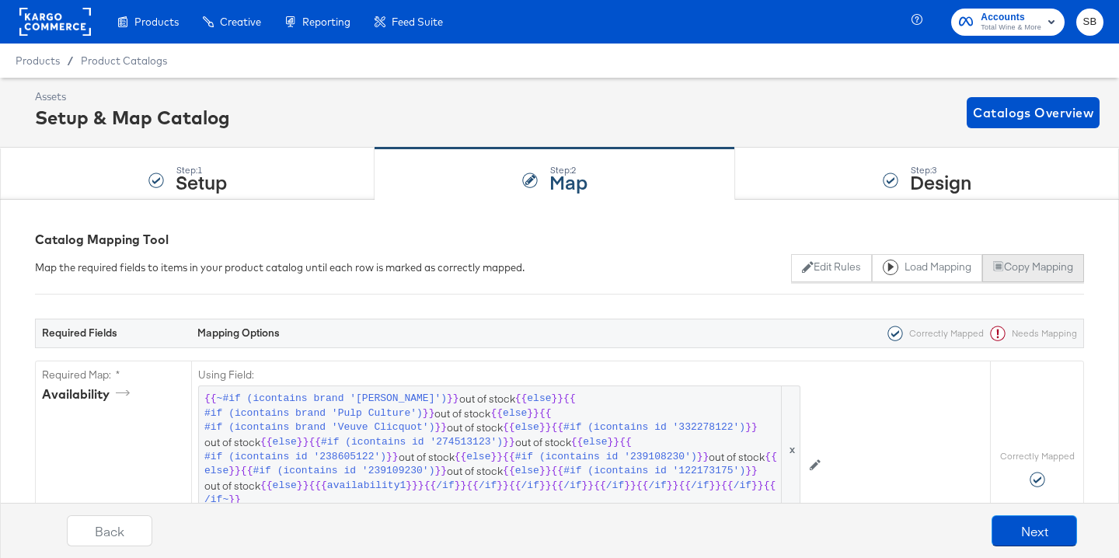
click at [1016, 263] on button "Copy Mapping" at bounding box center [1033, 268] width 102 height 28
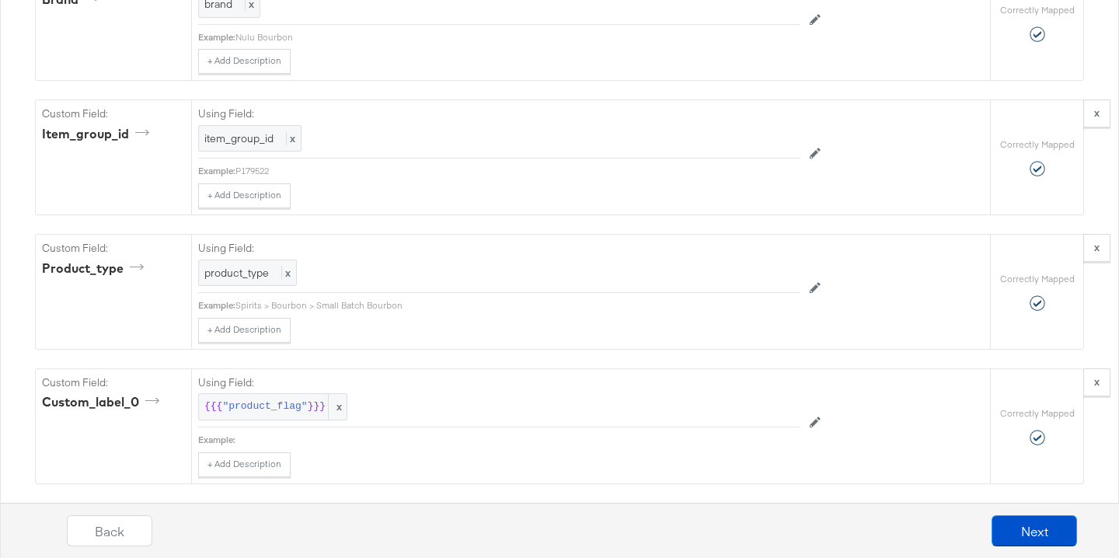
scroll to position [1578, 0]
